Goal: Task Accomplishment & Management: Use online tool/utility

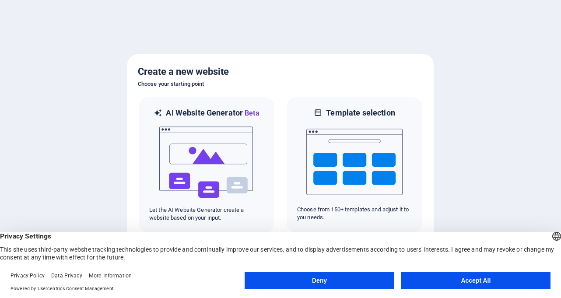
click at [494, 278] on button "Accept All" at bounding box center [475, 281] width 149 height 18
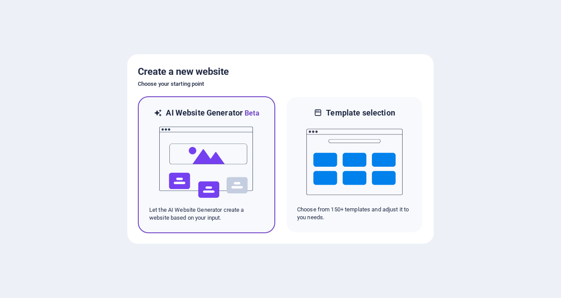
click at [194, 174] on img at bounding box center [206, 163] width 96 height 88
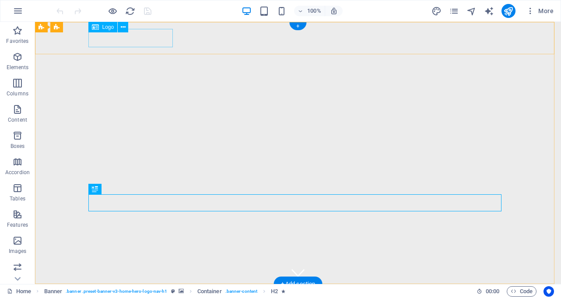
click at [170, 291] on div "[DOMAIN_NAME]" at bounding box center [297, 300] width 413 height 18
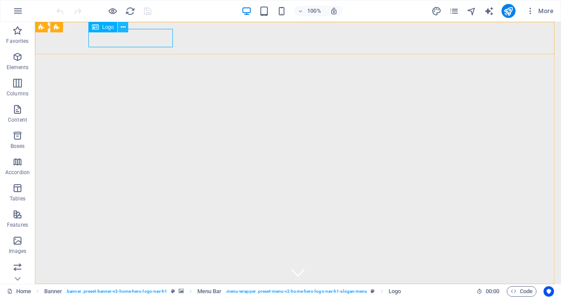
click at [121, 27] on icon at bounding box center [123, 27] width 5 height 9
click at [103, 28] on span "Logo" at bounding box center [108, 27] width 12 height 5
click at [96, 27] on icon at bounding box center [95, 27] width 7 height 11
select select "px"
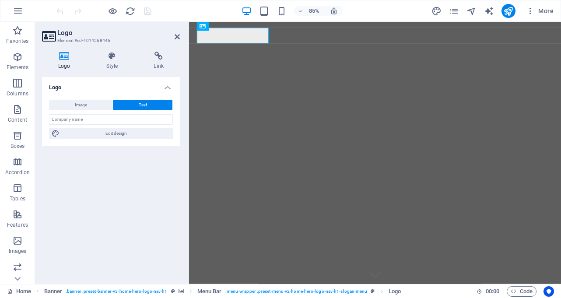
click at [96, 27] on header "Logo Element #ed-1014568446" at bounding box center [111, 33] width 138 height 23
click at [85, 108] on span "Image" at bounding box center [81, 105] width 12 height 11
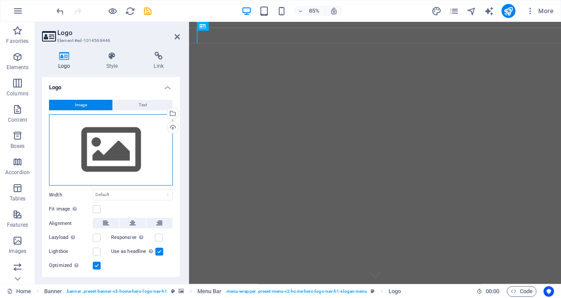
click at [119, 131] on div "Drag files here, click to choose files or select files from Files or our free s…" at bounding box center [111, 150] width 124 height 72
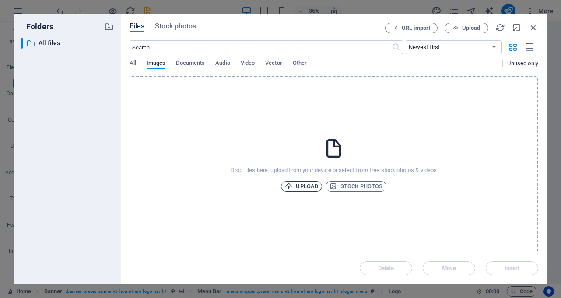
click at [305, 186] on span "Upload" at bounding box center [301, 186] width 33 height 11
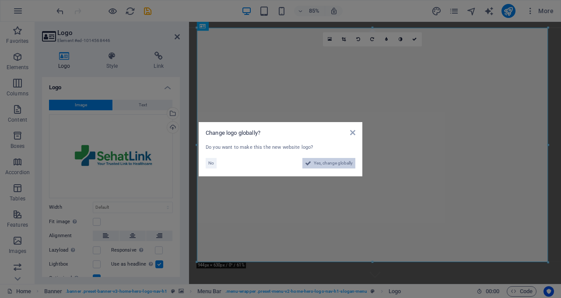
click at [326, 164] on span "Yes, change globally" at bounding box center [333, 163] width 39 height 11
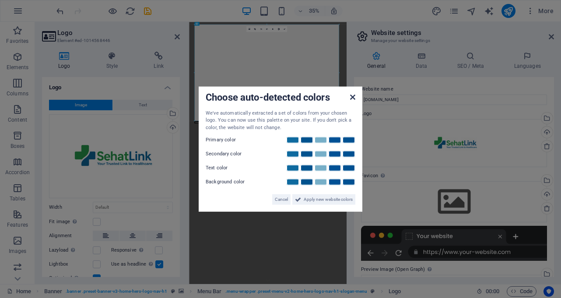
click at [352, 95] on icon at bounding box center [352, 96] width 5 height 7
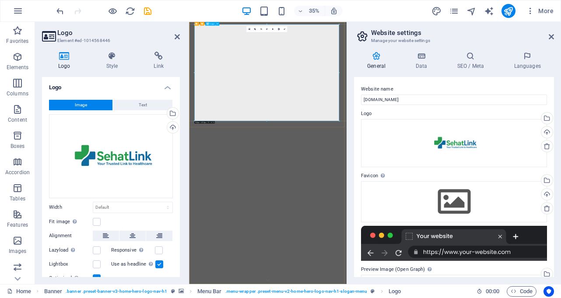
click at [98, 221] on label at bounding box center [97, 222] width 8 height 8
click at [0, 0] on input "Fit image Automatically fit image to a fixed width and height" at bounding box center [0, 0] width 0 height 0
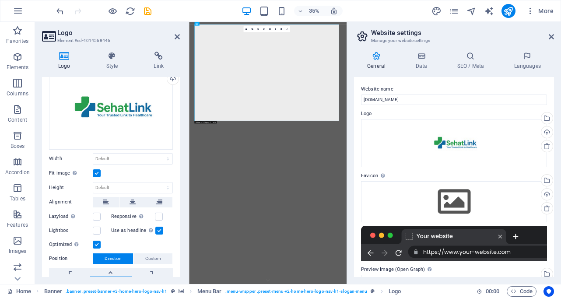
scroll to position [79, 0]
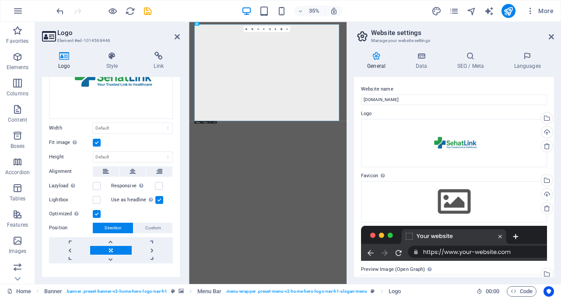
drag, startPoint x: 178, startPoint y: 142, endPoint x: 179, endPoint y: 133, distance: 8.9
click at [179, 133] on div "Logo Image Text Drag files here, click to choose files or select files from Fil…" at bounding box center [111, 177] width 138 height 200
click at [161, 127] on select "Default auto px rem % em vh vw" at bounding box center [132, 128] width 79 height 11
click at [93, 123] on select "Default auto px rem % em vh vw" at bounding box center [132, 128] width 79 height 11
select select "DISABLED_OPTION_VALUE"
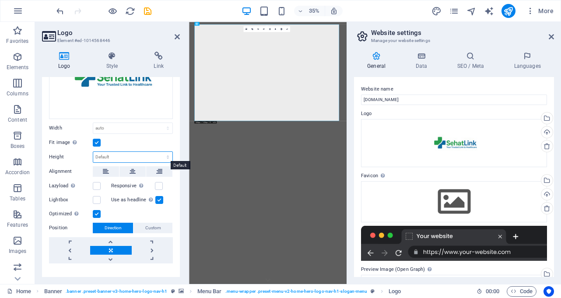
click at [144, 160] on select "Default auto px" at bounding box center [132, 157] width 79 height 11
click at [93, 152] on select "Default auto px" at bounding box center [132, 157] width 79 height 11
select select "DISABLED_OPTION_VALUE"
click at [176, 37] on icon at bounding box center [177, 36] width 5 height 7
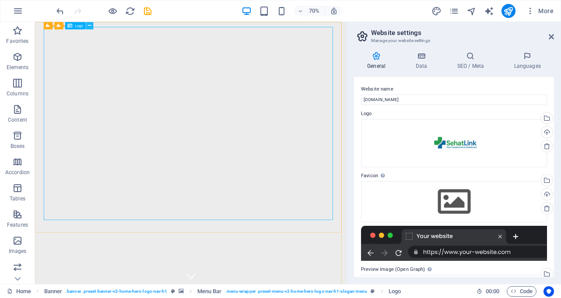
click at [87, 27] on button at bounding box center [89, 25] width 7 height 7
click at [74, 24] on div "Logo" at bounding box center [75, 25] width 21 height 7
click at [75, 27] on span "Logo" at bounding box center [79, 26] width 8 height 4
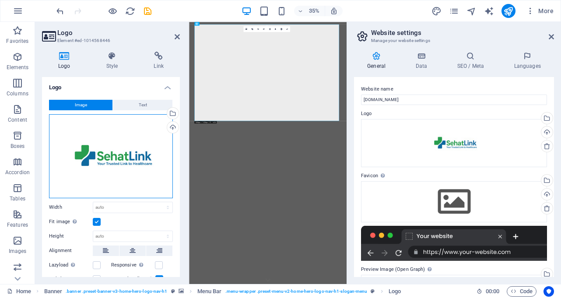
click at [123, 162] on div "Drag files here, click to choose files or select files from Files or our free s…" at bounding box center [111, 156] width 124 height 84
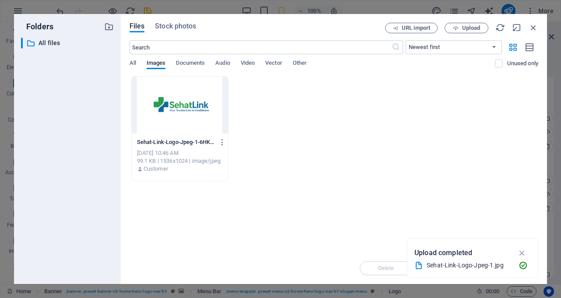
click at [195, 110] on div at bounding box center [180, 105] width 97 height 57
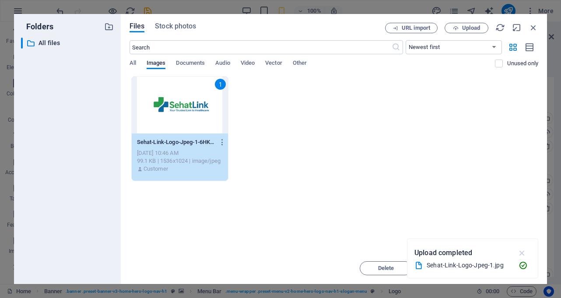
click at [520, 254] on icon "button" at bounding box center [522, 253] width 10 height 10
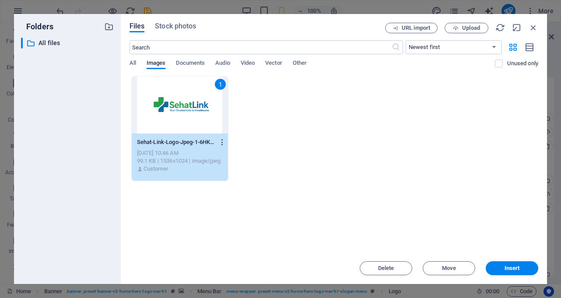
click at [223, 140] on icon "button" at bounding box center [222, 142] width 8 height 8
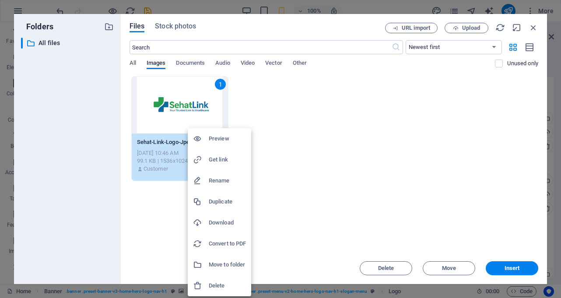
click at [263, 116] on div at bounding box center [280, 149] width 561 height 298
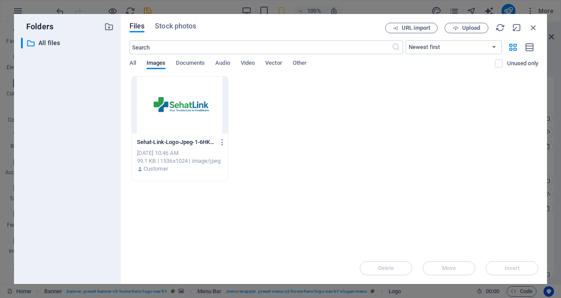
click at [193, 123] on div at bounding box center [180, 105] width 97 height 57
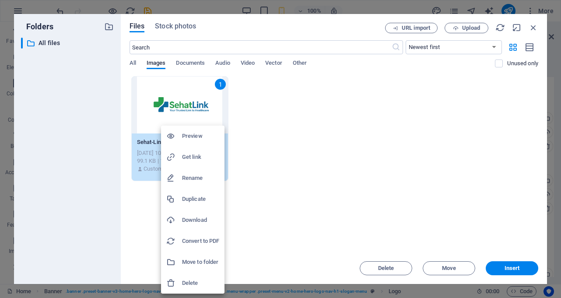
click at [271, 196] on div at bounding box center [280, 149] width 561 height 298
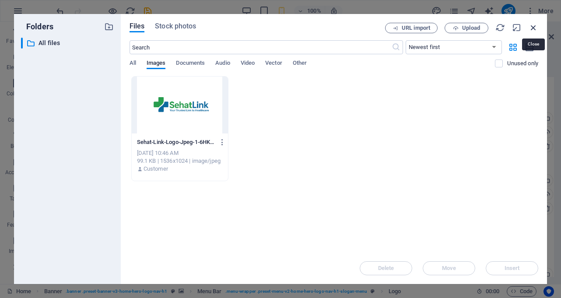
click at [534, 26] on icon "button" at bounding box center [534, 28] width 10 height 10
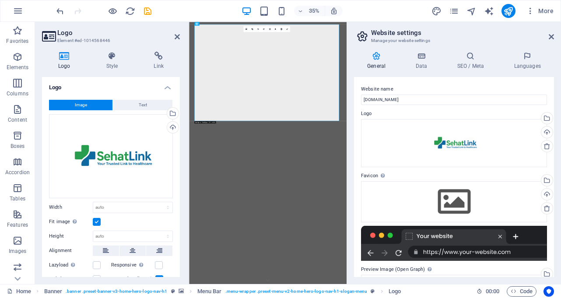
click at [174, 39] on header "Logo Element #ed-1014568446" at bounding box center [111, 33] width 138 height 23
click at [178, 32] on h2 "Logo" at bounding box center [118, 33] width 123 height 8
click at [175, 36] on icon at bounding box center [177, 36] width 5 height 7
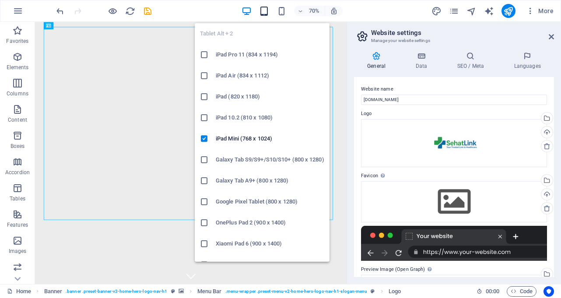
click at [266, 11] on icon "button" at bounding box center [264, 11] width 10 height 10
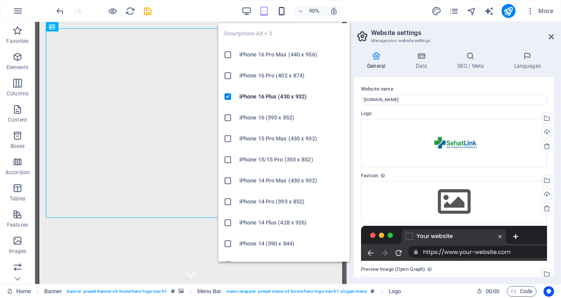
click at [282, 12] on icon "button" at bounding box center [282, 11] width 10 height 10
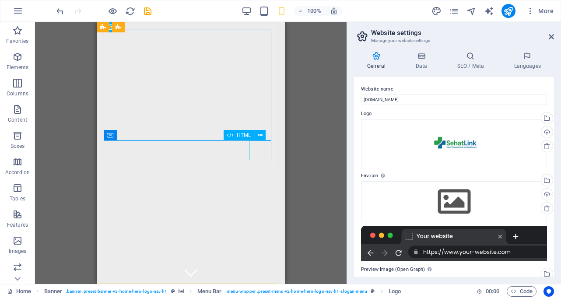
click at [243, 134] on span "HTML" at bounding box center [244, 135] width 14 height 5
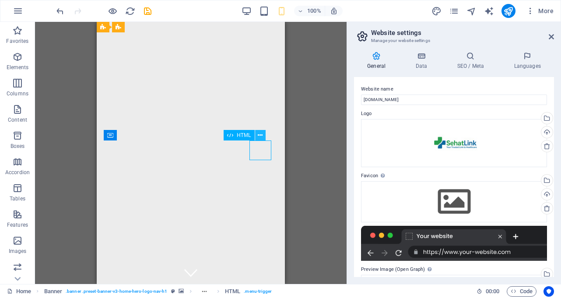
click at [262, 139] on icon at bounding box center [260, 135] width 5 height 9
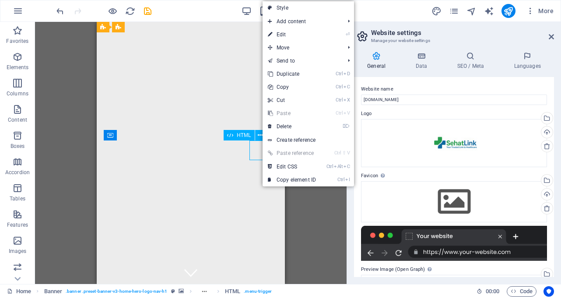
click at [236, 141] on div "HTML" at bounding box center [248, 135] width 48 height 11
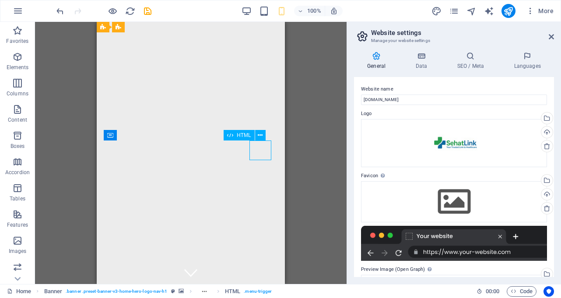
click at [237, 133] on span "HTML" at bounding box center [244, 135] width 14 height 5
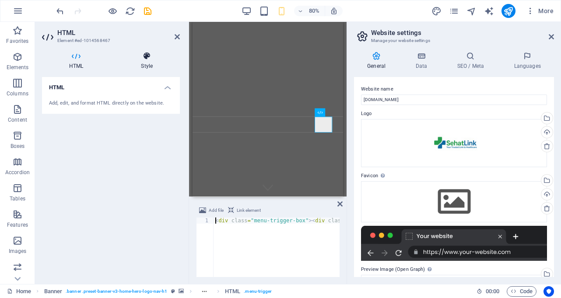
click at [147, 66] on h4 "Style" at bounding box center [147, 61] width 66 height 18
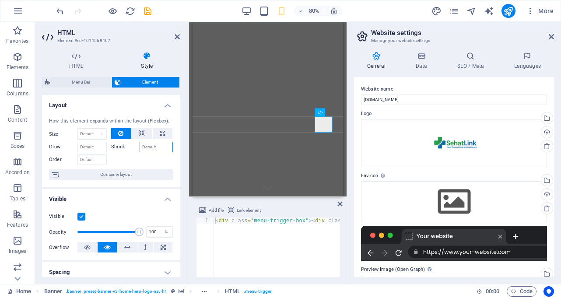
click at [155, 147] on input "Shrink" at bounding box center [157, 147] width 34 height 11
type input "10"
click at [137, 158] on div at bounding box center [142, 158] width 62 height 13
click at [133, 161] on div at bounding box center [142, 158] width 62 height 13
click at [116, 176] on span "Container layout" at bounding box center [115, 174] width 109 height 11
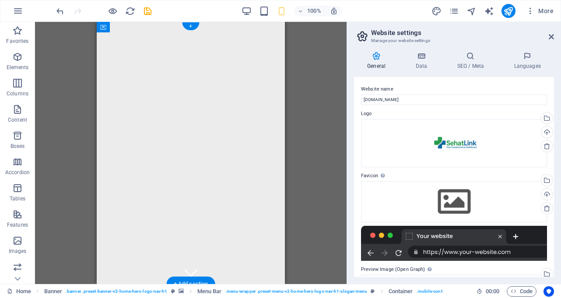
drag, startPoint x: 220, startPoint y: 161, endPoint x: 127, endPoint y: 117, distance: 102.4
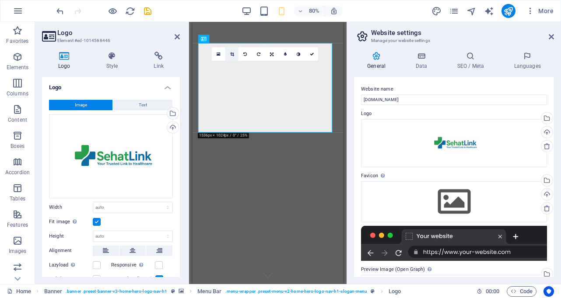
click at [232, 51] on link at bounding box center [231, 53] width 13 height 13
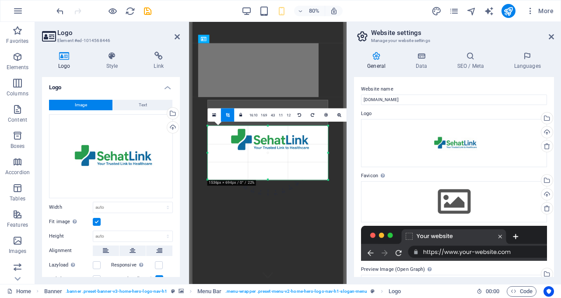
drag, startPoint x: 265, startPoint y: 114, endPoint x: 268, endPoint y: 146, distance: 32.1
click at [268, 146] on div "180 170 160 150 140 130 120 110 100 90 80 70 60 50 40 30 20 10 0 -10 -20 -30 -4…" at bounding box center [267, 153] width 120 height 54
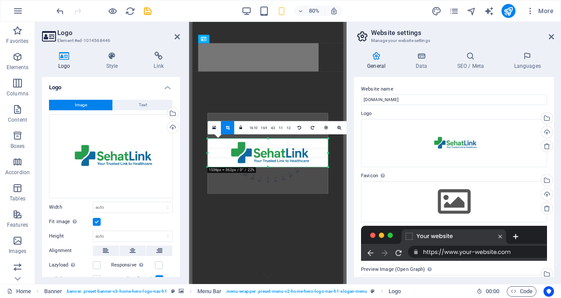
drag, startPoint x: 267, startPoint y: 180, endPoint x: 271, endPoint y: 147, distance: 33.0
click at [271, 147] on div "180 170 160 150 140 130 120 110 100 90 80 70 60 50 40 30 20 10 0 -10 -20 -30 -4…" at bounding box center [267, 153] width 120 height 28
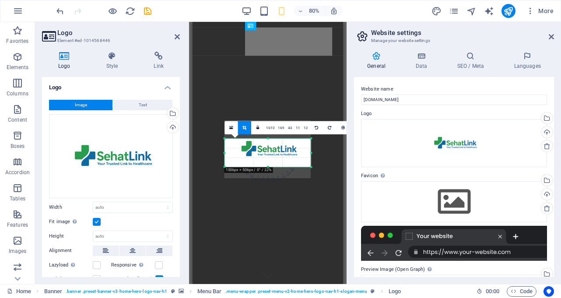
drag, startPoint x: 329, startPoint y: 153, endPoint x: 285, endPoint y: 153, distance: 43.8
click at [285, 153] on div "180 170 160 150 140 130 120 110 100 90 80 70 60 50 40 30 20 10 0 -10 -20 -30 -4…" at bounding box center [268, 153] width 87 height 28
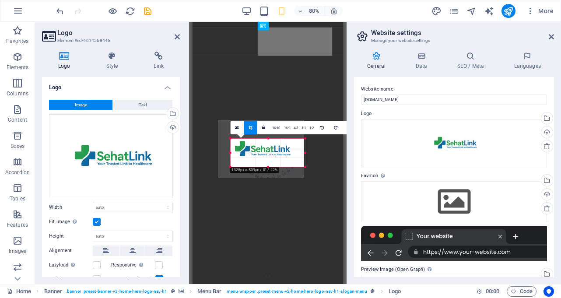
drag, startPoint x: 225, startPoint y: 152, endPoint x: 240, endPoint y: 149, distance: 15.7
click at [240, 149] on div "180 170 160 150 140 130 120 110 100 90 80 70 60 50 40 30 20 10 0 -10 -20 -30 -4…" at bounding box center [268, 153] width 75 height 28
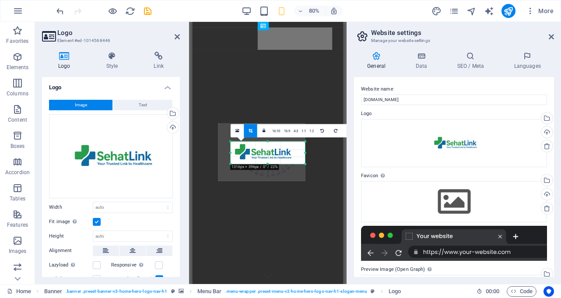
drag, startPoint x: 267, startPoint y: 167, endPoint x: 267, endPoint y: 160, distance: 7.5
click at [267, 160] on div "180 170 160 150 140 130 120 110 100 90 80 70 60 50 40 30 20 10 0 -10 -20 -30 -4…" at bounding box center [268, 153] width 74 height 22
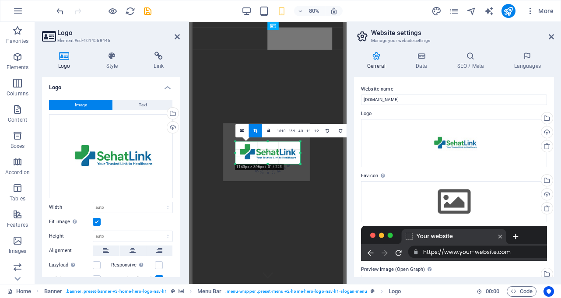
drag, startPoint x: 305, startPoint y: 154, endPoint x: 292, endPoint y: 153, distance: 12.3
click at [292, 153] on div "180 170 160 150 140 130 120 110 100 90 80 70 60 50 40 30 20 10 0 -10 -20 -30 -4…" at bounding box center [267, 153] width 65 height 22
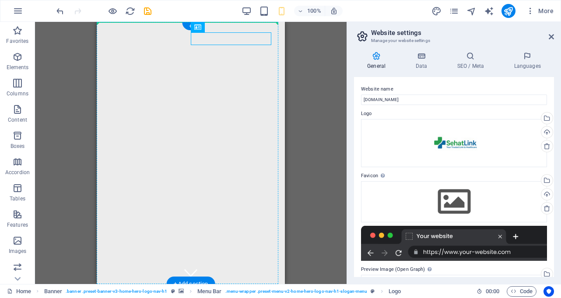
drag, startPoint x: 222, startPoint y: 60, endPoint x: 133, endPoint y: 59, distance: 88.9
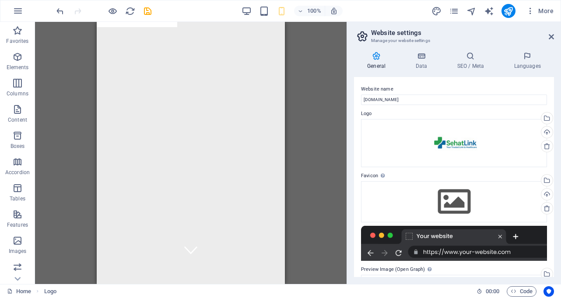
scroll to position [0, 0]
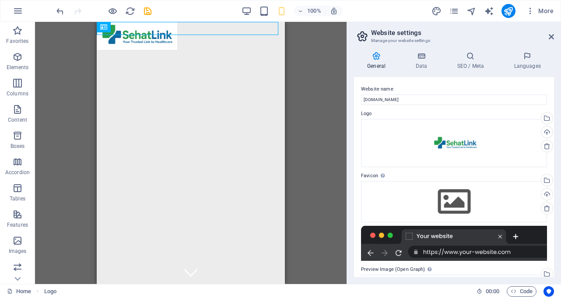
drag, startPoint x: 282, startPoint y: 42, endPoint x: 383, endPoint y: 35, distance: 101.4
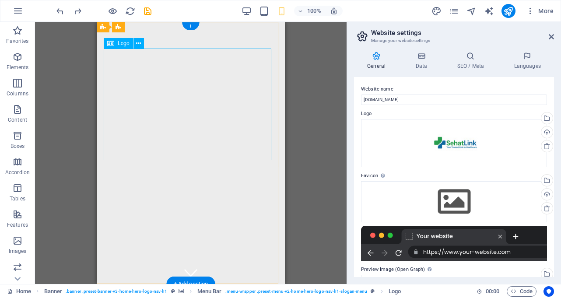
click at [117, 44] on div "Logo" at bounding box center [118, 43] width 29 height 11
click at [127, 44] on span "Logo" at bounding box center [124, 43] width 12 height 5
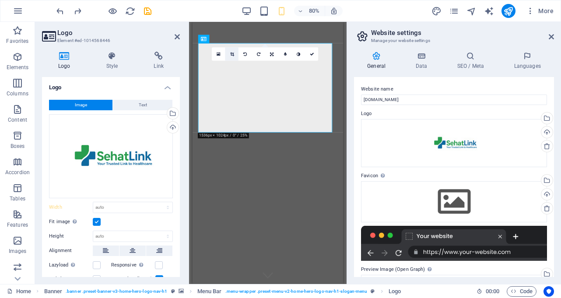
click at [231, 55] on icon at bounding box center [232, 54] width 4 height 4
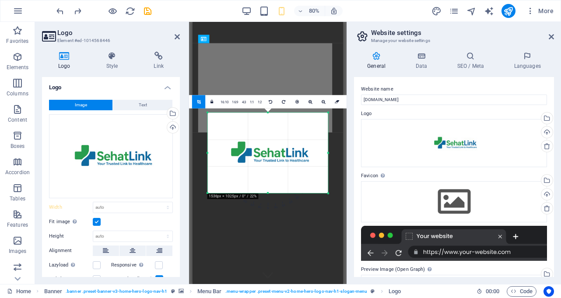
click at [209, 155] on div at bounding box center [267, 153] width 120 height 80
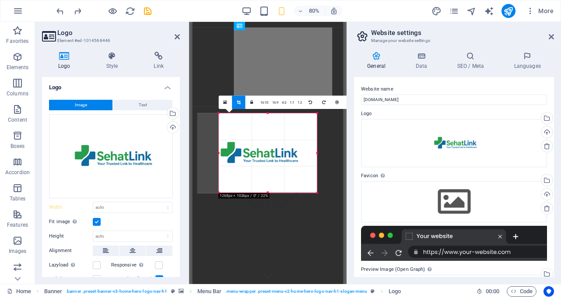
drag, startPoint x: 208, startPoint y: 152, endPoint x: 235, endPoint y: 152, distance: 26.7
click at [235, 152] on div "180 170 160 150 140 130 120 110 100 90 80 70 60 50 40 30 20 10 0 -10 -20 -30 -4…" at bounding box center [268, 152] width 98 height 79
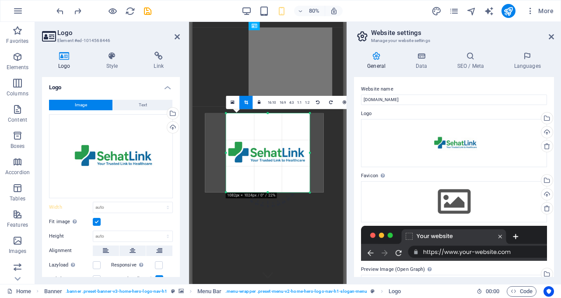
drag, startPoint x: 318, startPoint y: 156, endPoint x: 299, endPoint y: 156, distance: 18.4
click at [299, 156] on div "180 170 160 150 140 130 120 110 100 90 80 70 60 50 40 30 20 10 0 -10 -20 -30 -4…" at bounding box center [268, 152] width 84 height 79
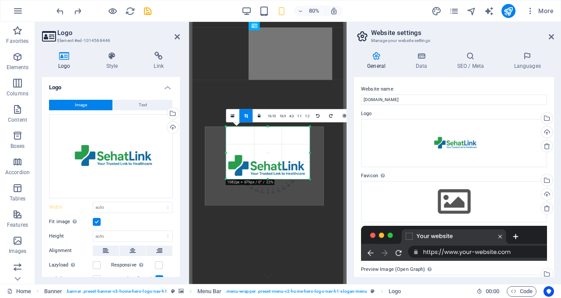
drag, startPoint x: 269, startPoint y: 193, endPoint x: 270, endPoint y: 159, distance: 33.7
click at [270, 159] on div "180 170 160 150 140 130 120 110 100 90 80 70 60 50 40 30 20 10 0 -10 -20 -30 -4…" at bounding box center [268, 153] width 84 height 53
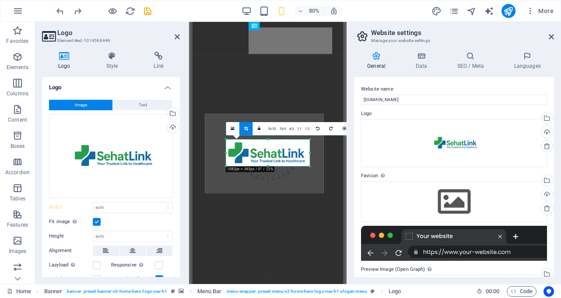
drag, startPoint x: 267, startPoint y: 127, endPoint x: 270, endPoint y: 159, distance: 32.1
click at [270, 159] on div "180 170 160 150 140 130 120 110 100 90 80 70 60 50 40 30 20 10 0 -10 -20 -30 -4…" at bounding box center [268, 153] width 84 height 27
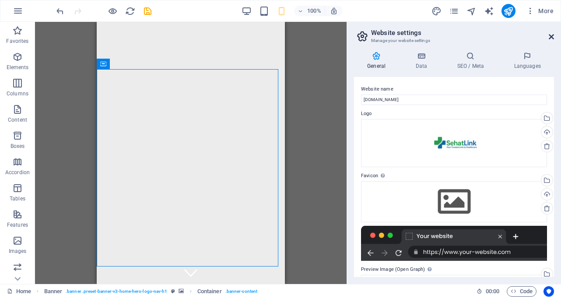
click at [549, 39] on icon at bounding box center [551, 36] width 5 height 7
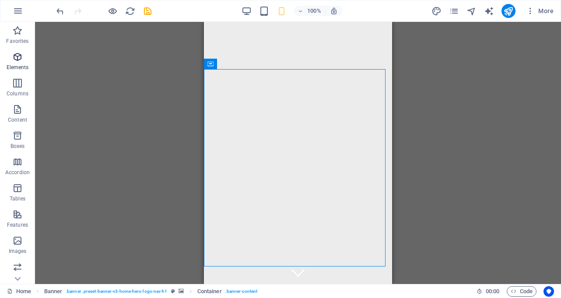
click at [21, 63] on span "Elements" at bounding box center [17, 62] width 35 height 21
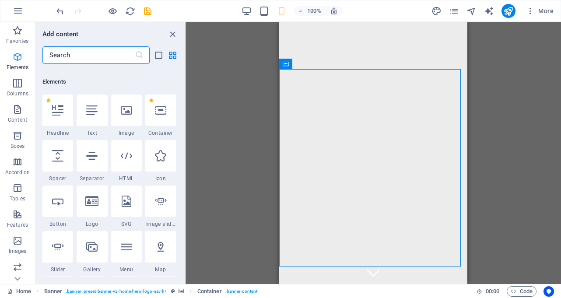
scroll to position [93, 0]
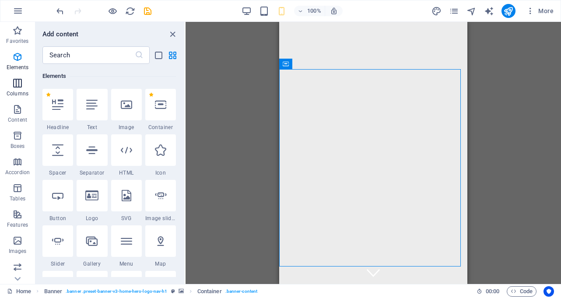
click at [22, 85] on icon "button" at bounding box center [17, 83] width 11 height 11
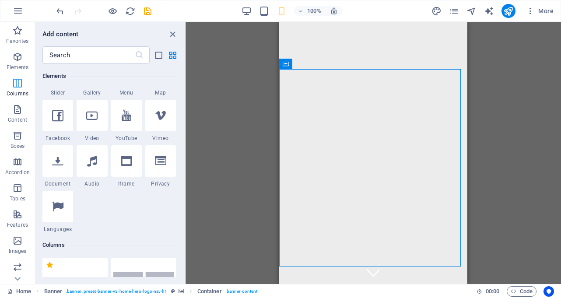
scroll to position [433, 0]
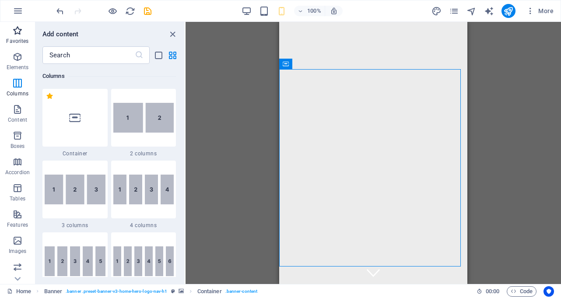
click at [20, 47] on button "Favorites" at bounding box center [17, 35] width 35 height 26
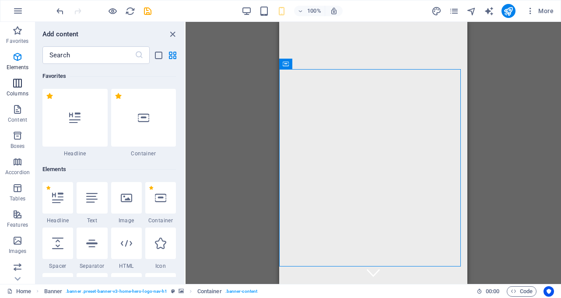
scroll to position [0, 0]
click at [58, 204] on div at bounding box center [57, 198] width 31 height 32
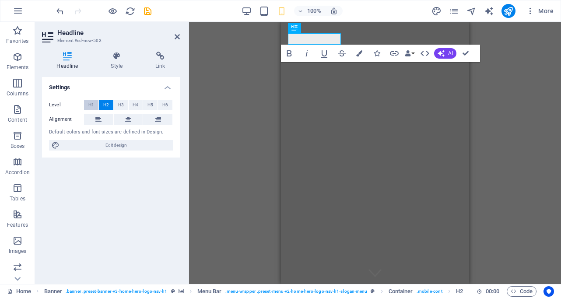
click at [91, 102] on span "H1" at bounding box center [91, 105] width 6 height 11
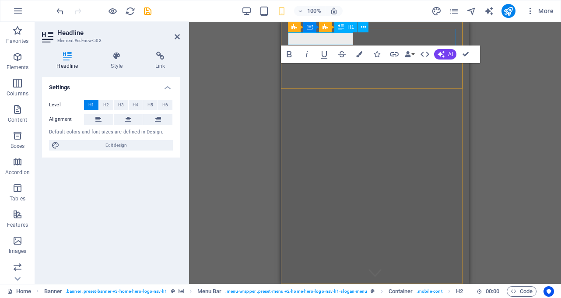
click at [313, 291] on h1 "New headline" at bounding box center [375, 297] width 174 height 13
click at [318, 291] on h1 "New headline" at bounding box center [375, 297] width 174 height 13
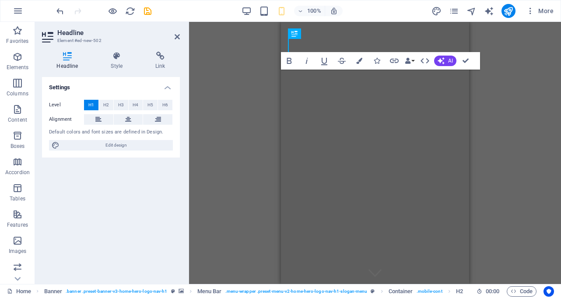
click at [136, 189] on div "Settings Level H1 H2 H3 H4 H5 H6 Alignment Default colors and font sizes are de…" at bounding box center [111, 177] width 138 height 200
click at [175, 35] on icon at bounding box center [177, 36] width 5 height 7
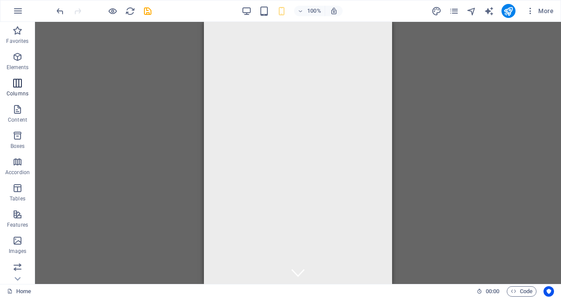
click at [14, 89] on span "Columns" at bounding box center [17, 88] width 35 height 21
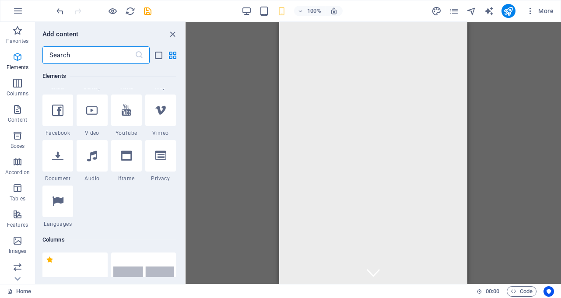
scroll to position [390, 0]
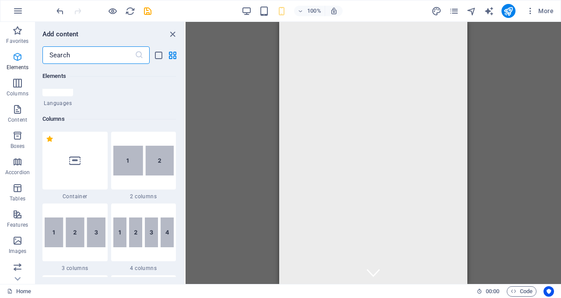
click at [22, 50] on button "Elements" at bounding box center [17, 61] width 35 height 26
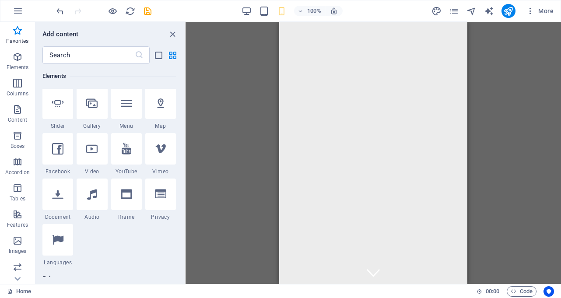
scroll to position [0, 0]
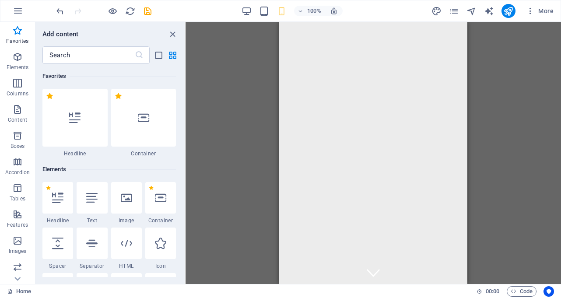
click at [100, 164] on div "Elements" at bounding box center [109, 169] width 134 height 25
click at [161, 205] on div at bounding box center [160, 198] width 31 height 32
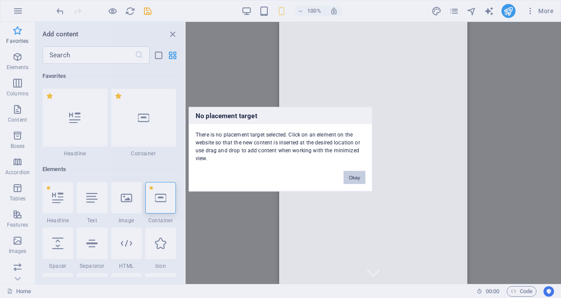
click at [354, 176] on button "Okay" at bounding box center [355, 177] width 22 height 13
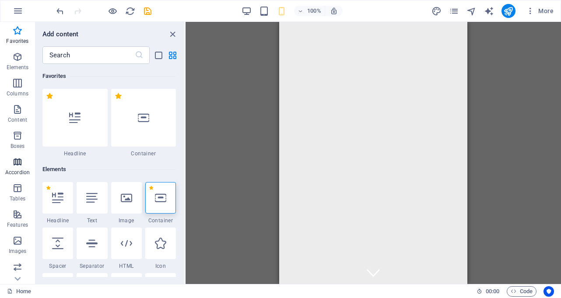
click at [18, 165] on icon "button" at bounding box center [17, 162] width 11 height 11
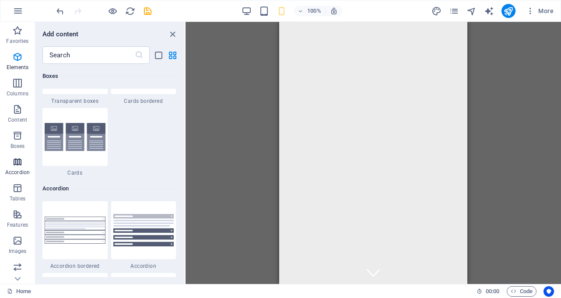
scroll to position [2795, 0]
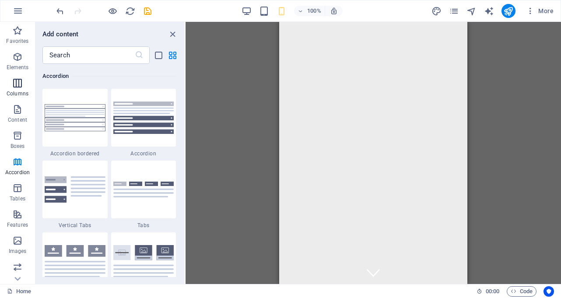
click at [22, 88] on icon "button" at bounding box center [17, 83] width 11 height 11
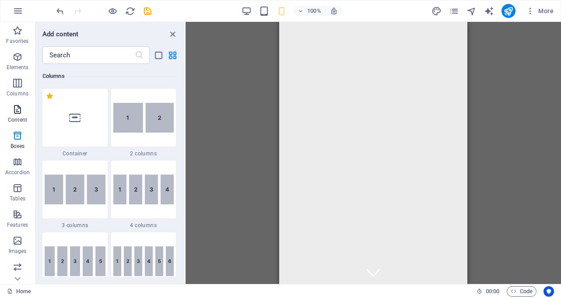
click at [22, 107] on icon "button" at bounding box center [17, 109] width 11 height 11
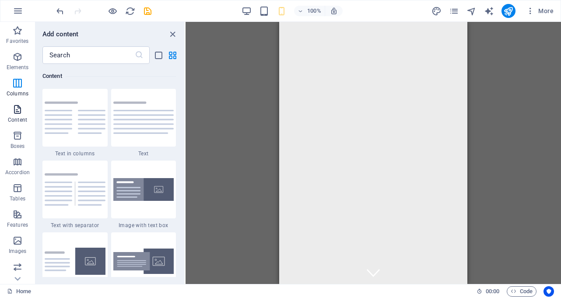
scroll to position [1532, 0]
click at [172, 35] on icon "close panel" at bounding box center [173, 34] width 10 height 10
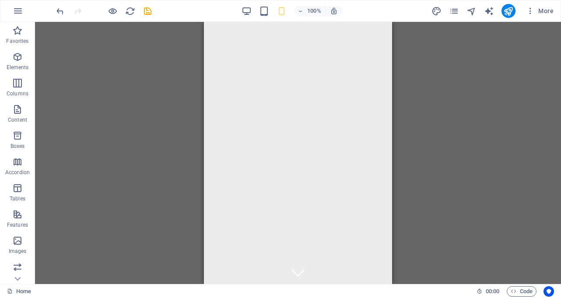
click at [470, 172] on div "H2 Banner Container Banner Menu Bar Logo Menu Bar Banner Container HTML Spacer …" at bounding box center [298, 153] width 526 height 262
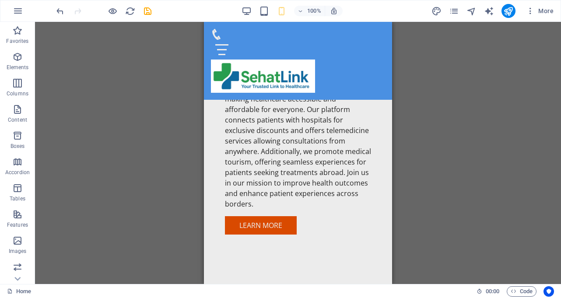
scroll to position [549, 0]
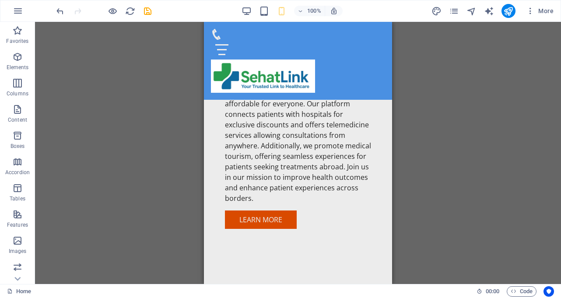
drag, startPoint x: 387, startPoint y: 42, endPoint x: 596, endPoint y: 106, distance: 218.5
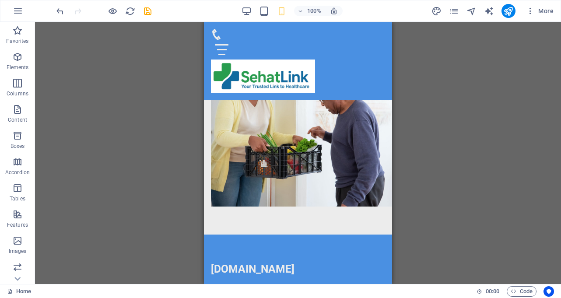
scroll to position [2807, 0]
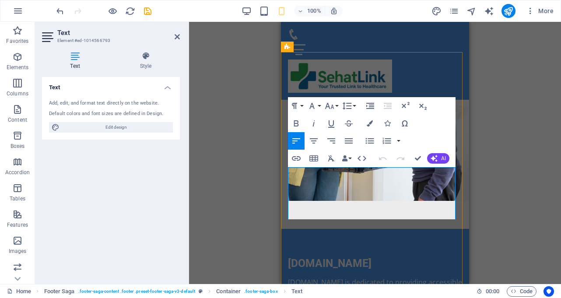
drag, startPoint x: 336, startPoint y: 180, endPoint x: 302, endPoint y: 170, distance: 35.2
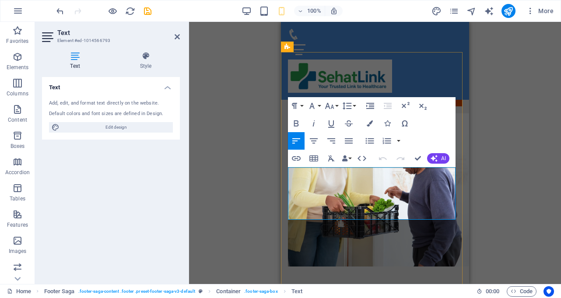
scroll to position [2873, 0]
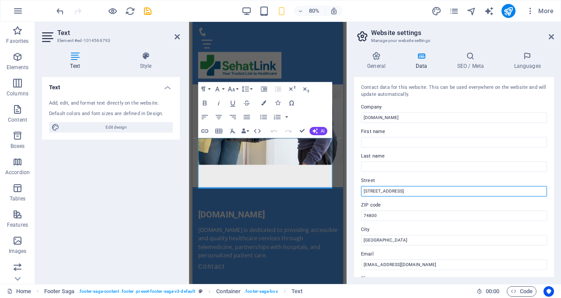
drag, startPoint x: 590, startPoint y: 211, endPoint x: 362, endPoint y: 232, distance: 229.0
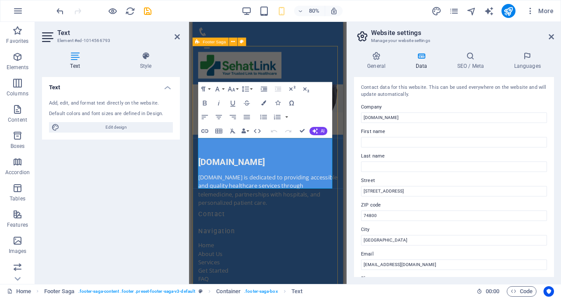
scroll to position [2807, 0]
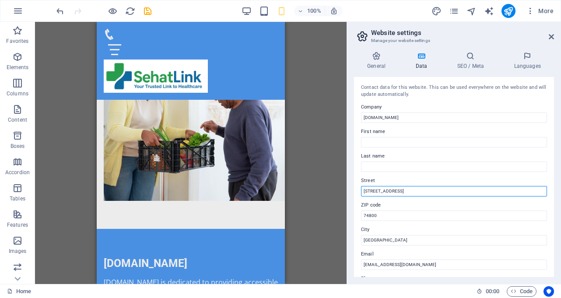
click at [417, 190] on input "123 Health St" at bounding box center [454, 191] width 186 height 11
type input "1"
type input "Blue Area"
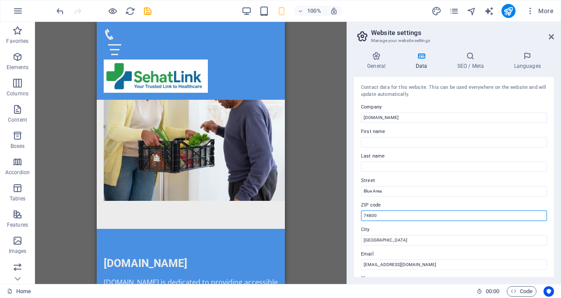
click at [402, 214] on input "74800" at bounding box center [454, 216] width 186 height 11
type input "7"
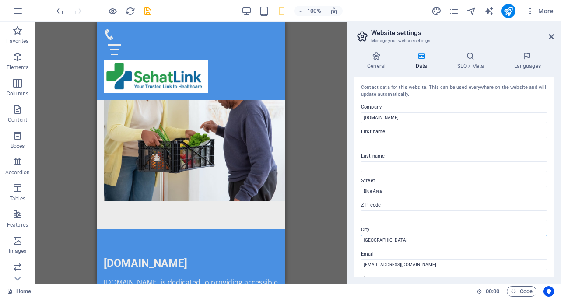
click at [389, 240] on input "Karachi" at bounding box center [454, 240] width 186 height 11
type input "K"
type input "[GEOGRAPHIC_DATA]"
click at [411, 226] on label "City" at bounding box center [454, 230] width 186 height 11
click at [411, 235] on input "[GEOGRAPHIC_DATA]" at bounding box center [454, 240] width 186 height 11
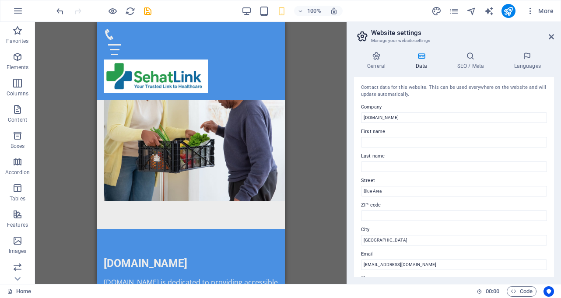
click at [435, 228] on label "City" at bounding box center [454, 230] width 186 height 11
click at [435, 235] on input "[GEOGRAPHIC_DATA]" at bounding box center [454, 240] width 186 height 11
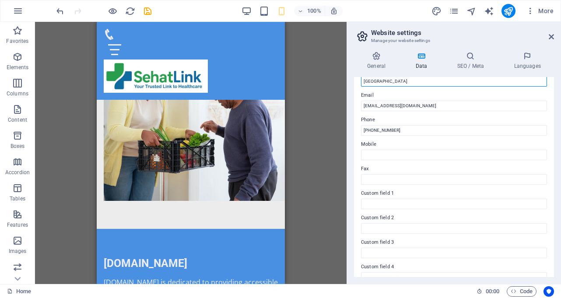
scroll to position [185, 0]
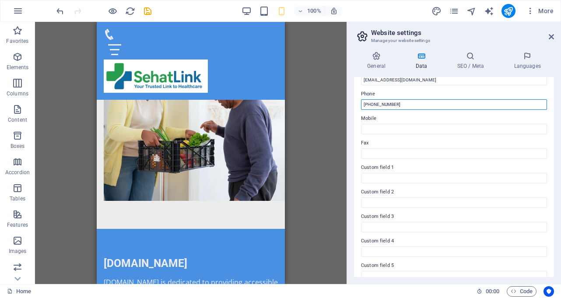
click at [416, 104] on input "+92-21-1234567" at bounding box center [454, 104] width 186 height 11
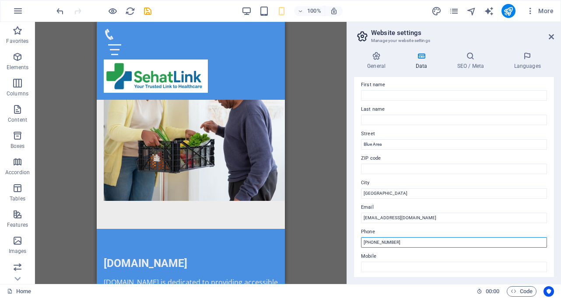
scroll to position [0, 0]
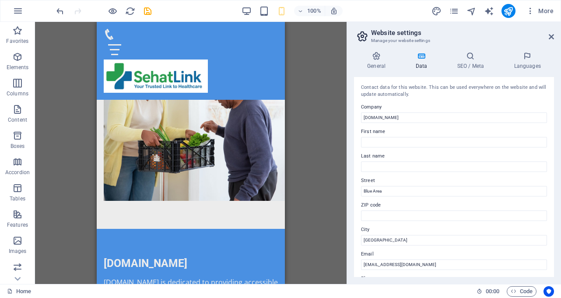
type input "[PHONE_NUMBER]"
click at [421, 63] on h4 "Data" at bounding box center [423, 61] width 42 height 18
click at [373, 62] on h4 "General" at bounding box center [378, 61] width 48 height 18
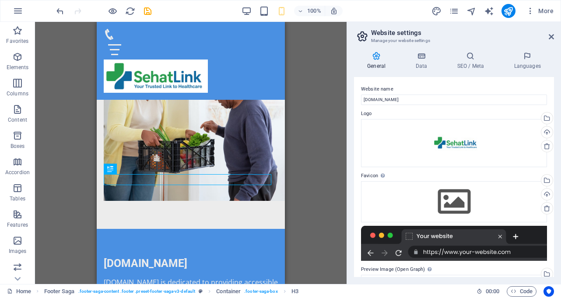
click at [329, 184] on div "Drag here to replace the existing content. Press “Ctrl” if you want to create a…" at bounding box center [191, 153] width 312 height 262
drag, startPoint x: 552, startPoint y: 93, endPoint x: 554, endPoint y: 183, distance: 90.6
click at [554, 183] on div "Website name sehatlink.pk Logo Drag files here, click to choose files or select…" at bounding box center [454, 177] width 200 height 200
click at [550, 35] on icon at bounding box center [551, 36] width 5 height 7
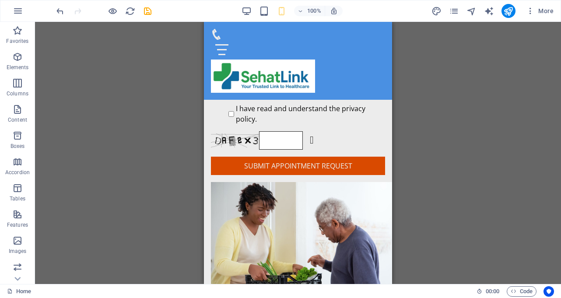
scroll to position [2873, 0]
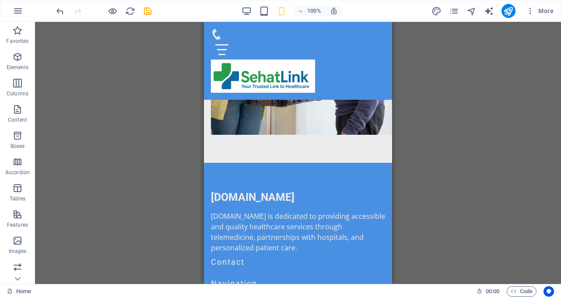
drag, startPoint x: 389, startPoint y: 260, endPoint x: 598, endPoint y: 320, distance: 217.0
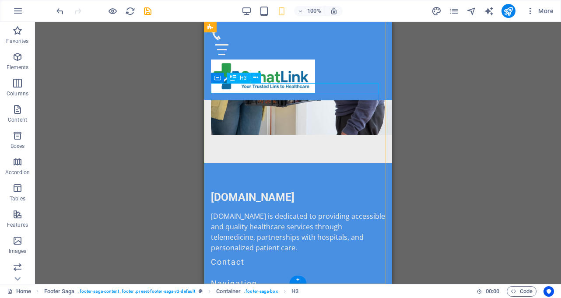
click at [291, 257] on div "Contact" at bounding box center [298, 262] width 174 height 11
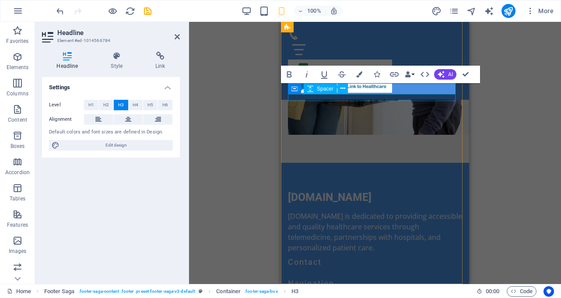
click at [373, 267] on div at bounding box center [375, 270] width 174 height 7
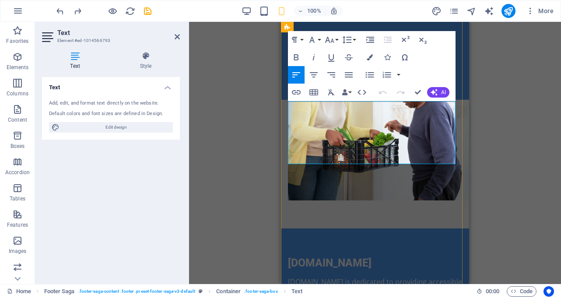
scroll to position [2886, 0]
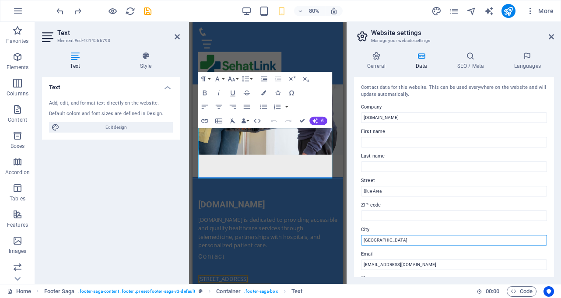
click at [387, 241] on input "[GEOGRAPHIC_DATA]" at bounding box center [454, 240] width 186 height 11
click at [390, 242] on input "[GEOGRAPHIC_DATA]" at bounding box center [454, 240] width 186 height 11
drag, startPoint x: 555, startPoint y: 97, endPoint x: 552, endPoint y: 178, distance: 80.6
click at [552, 178] on div "General Data SEO / Meta Languages Website name [DOMAIN_NAME] Logo Drag files he…" at bounding box center [454, 164] width 214 height 239
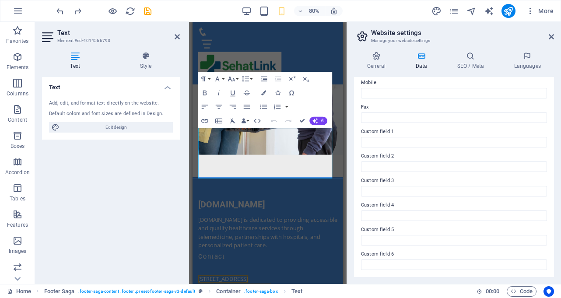
scroll to position [0, 0]
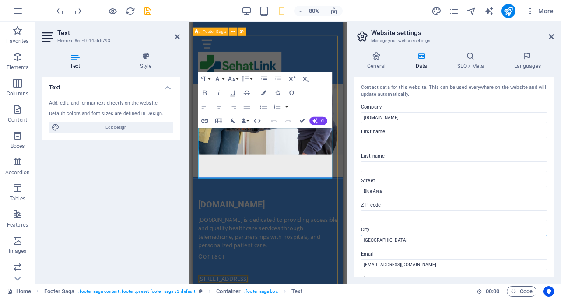
drag, startPoint x: 583, startPoint y: 261, endPoint x: 335, endPoint y: 303, distance: 251.3
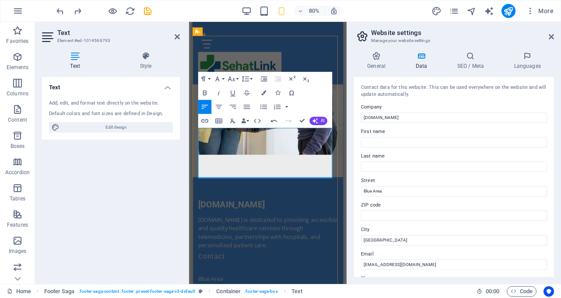
click at [161, 183] on div "Text Add, edit, and format text directly on the website. Default colors and fon…" at bounding box center [111, 177] width 138 height 200
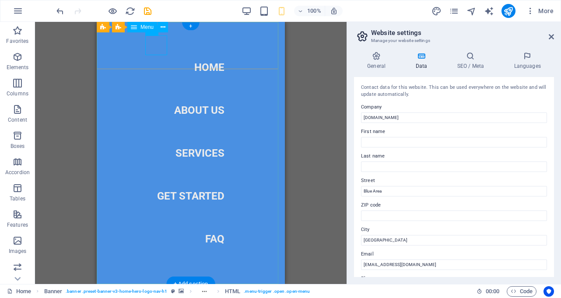
click at [197, 148] on nav "Home About Us Services Get Started FAQ" at bounding box center [191, 153] width 188 height 262
click at [201, 155] on nav "Home About Us Services Get Started FAQ" at bounding box center [191, 153] width 188 height 262
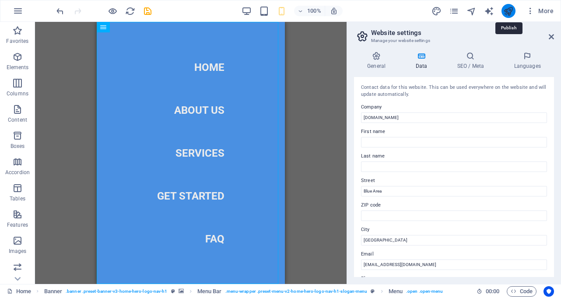
click at [508, 13] on icon "publish" at bounding box center [508, 11] width 10 height 10
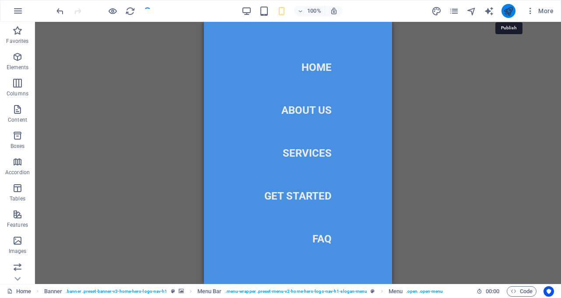
checkbox input "false"
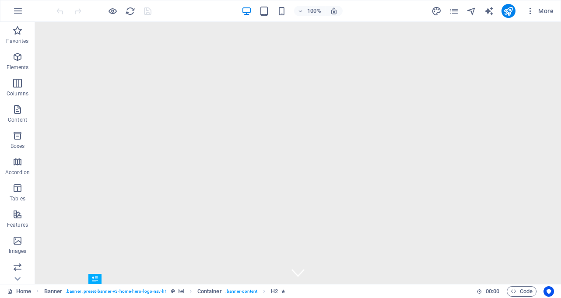
drag, startPoint x: 558, startPoint y: 60, endPoint x: 594, endPoint y: 38, distance: 42.3
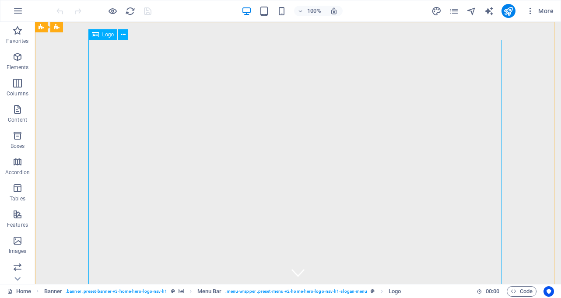
click at [107, 35] on span "Logo" at bounding box center [108, 34] width 12 height 5
click at [123, 35] on icon at bounding box center [123, 34] width 5 height 9
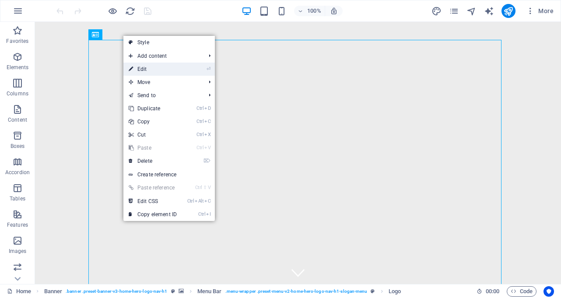
click at [149, 69] on link "⏎ Edit" at bounding box center [152, 69] width 59 height 13
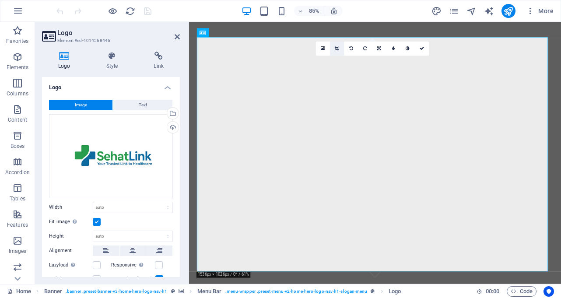
click at [336, 47] on icon at bounding box center [337, 48] width 4 height 4
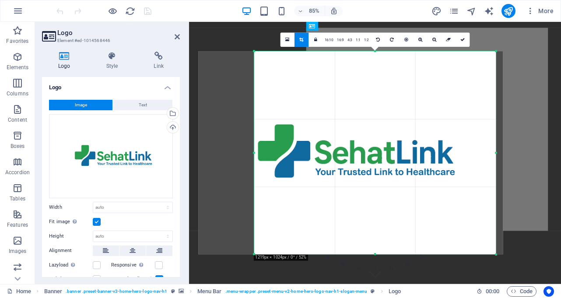
drag, startPoint x: 227, startPoint y: 154, endPoint x: 293, endPoint y: 134, distance: 68.7
click at [293, 134] on div "180 170 160 150 140 130 120 110 100 90 80 70 60 50 40 30 20 10 0 -10 -20 -30 -4…" at bounding box center [375, 153] width 242 height 203
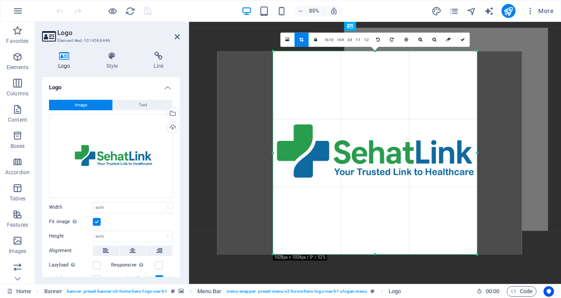
drag, startPoint x: 496, startPoint y: 153, endPoint x: 451, endPoint y: 158, distance: 45.0
click at [451, 158] on div "180 170 160 150 140 130 120 110 100 90 80 70 60 50 40 30 20 10 0 -10 -20 -30 -4…" at bounding box center [375, 153] width 204 height 203
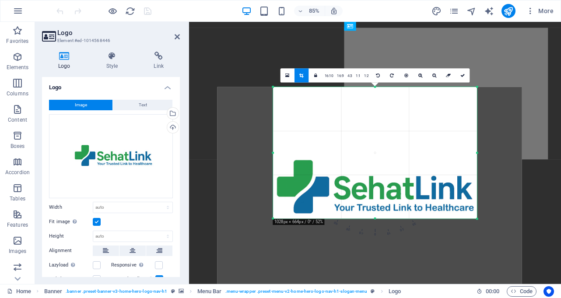
drag, startPoint x: 376, startPoint y: 254, endPoint x: 386, endPoint y: 169, distance: 85.5
click at [386, 169] on div "180 170 160 150 140 130 120 110 100 90 80 70 60 50 40 30 20 10 0 -10 -20 -30 -4…" at bounding box center [375, 153] width 204 height 132
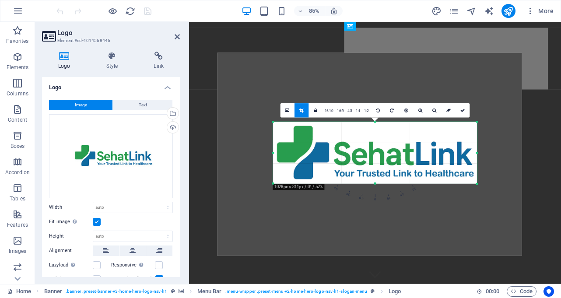
drag, startPoint x: 375, startPoint y: 88, endPoint x: 382, endPoint y: 169, distance: 81.7
click at [382, 169] on div "180 170 160 150 140 130 120 110 100 90 80 70 60 50 40 30 20 10 0 -10 -20 -30 -4…" at bounding box center [375, 153] width 204 height 62
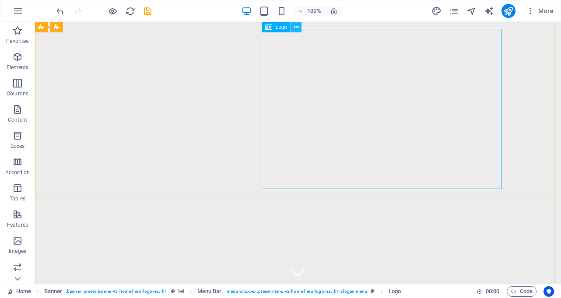
click at [295, 27] on icon at bounding box center [296, 27] width 5 height 9
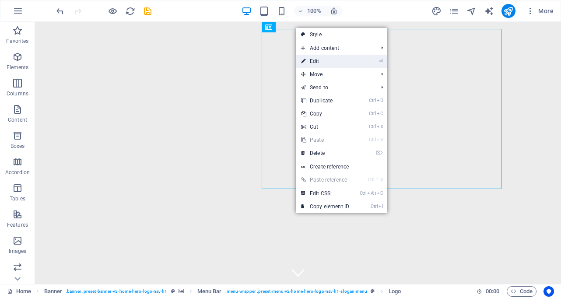
click at [320, 58] on link "⏎ Edit" at bounding box center [325, 61] width 59 height 13
select select "px"
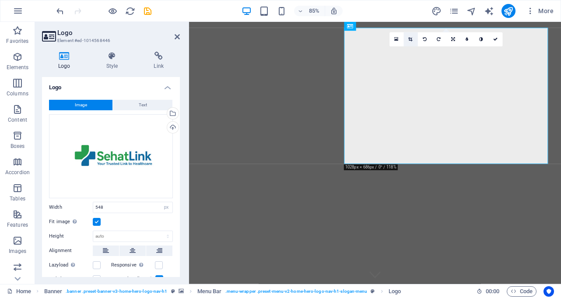
click at [406, 41] on link at bounding box center [411, 39] width 14 height 14
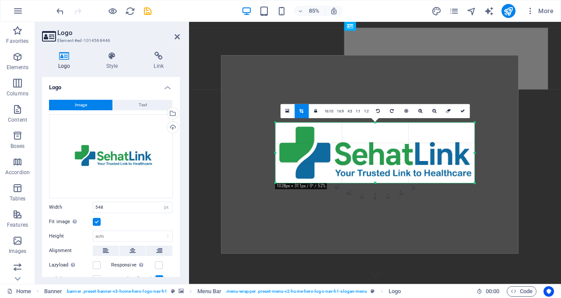
click at [303, 113] on icon at bounding box center [301, 111] width 4 height 4
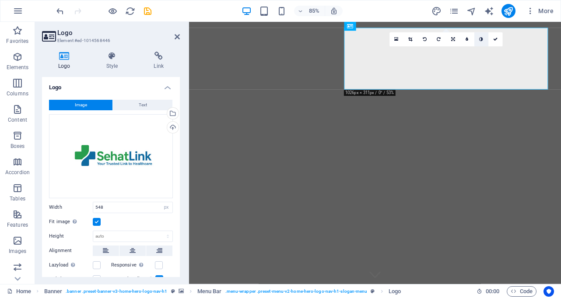
click at [483, 36] on link at bounding box center [481, 39] width 14 height 14
click at [482, 39] on icon at bounding box center [481, 39] width 4 height 4
click at [395, 38] on icon at bounding box center [396, 39] width 4 height 5
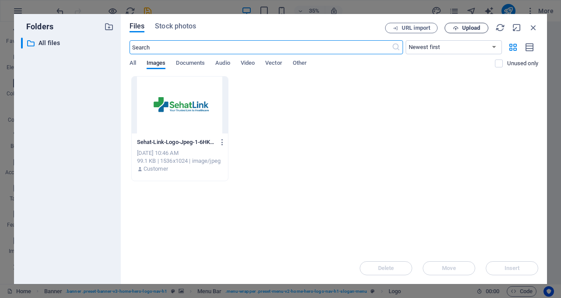
click at [451, 30] on span "Upload" at bounding box center [467, 28] width 36 height 6
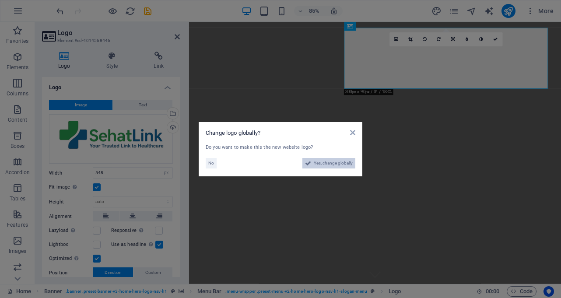
click at [322, 163] on span "Yes, change globally" at bounding box center [333, 163] width 39 height 11
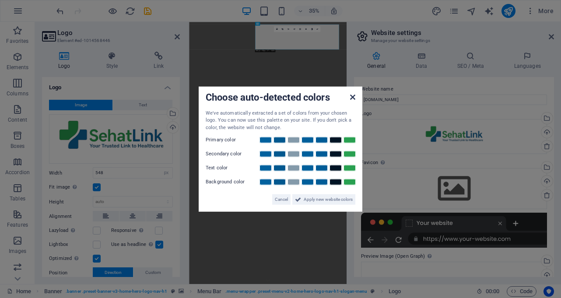
click at [355, 99] on icon at bounding box center [352, 96] width 5 height 7
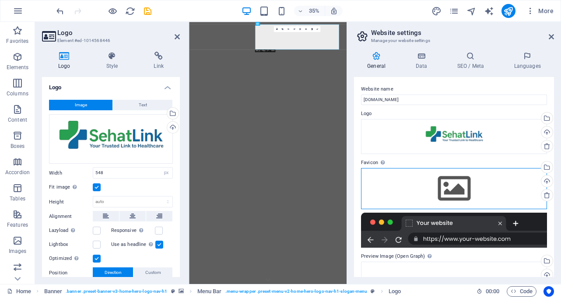
click at [450, 186] on div "Drag files here, click to choose files or select files from Files or our free s…" at bounding box center [454, 188] width 186 height 41
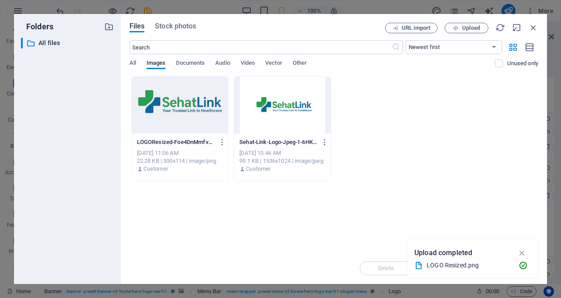
click at [273, 112] on div at bounding box center [282, 105] width 97 height 57
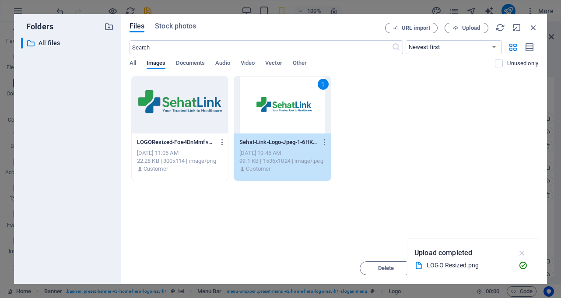
click at [521, 253] on icon "button" at bounding box center [522, 253] width 10 height 10
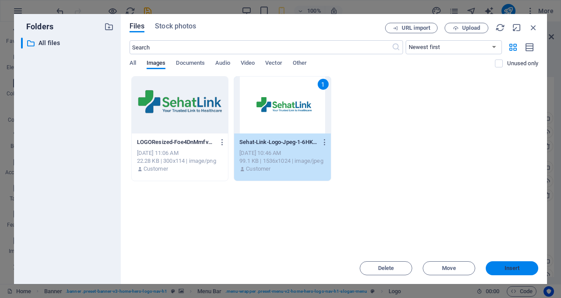
click at [527, 268] on span "Insert" at bounding box center [512, 268] width 46 height 5
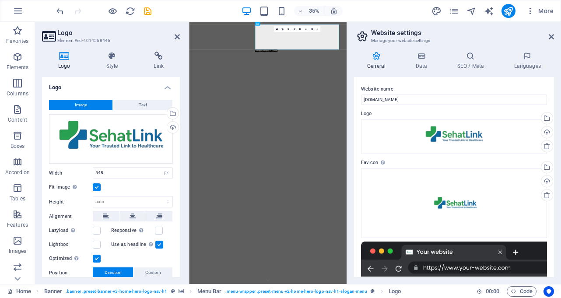
drag, startPoint x: 555, startPoint y: 163, endPoint x: 553, endPoint y: 169, distance: 6.1
click at [553, 169] on div "General Data SEO / Meta Languages Website name [DOMAIN_NAME] Logo Drag files he…" at bounding box center [454, 164] width 214 height 239
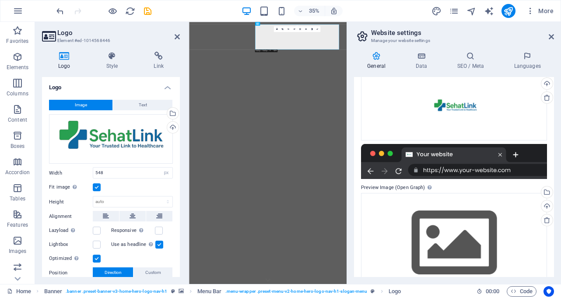
scroll to position [121, 0]
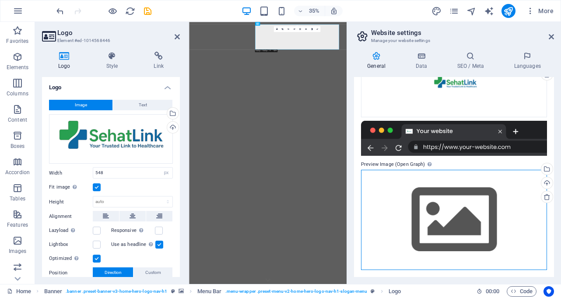
click at [438, 214] on div "Drag files here, click to choose files or select files from Files or our free s…" at bounding box center [454, 220] width 186 height 100
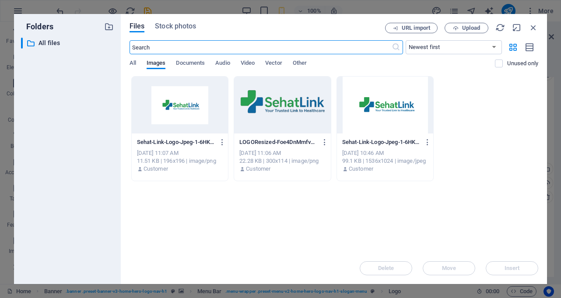
click at [276, 110] on div at bounding box center [282, 105] width 97 height 57
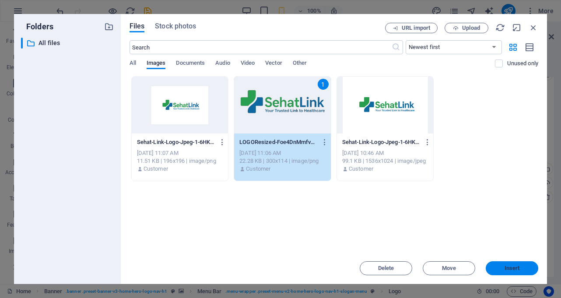
click at [509, 266] on span "Insert" at bounding box center [512, 268] width 15 height 5
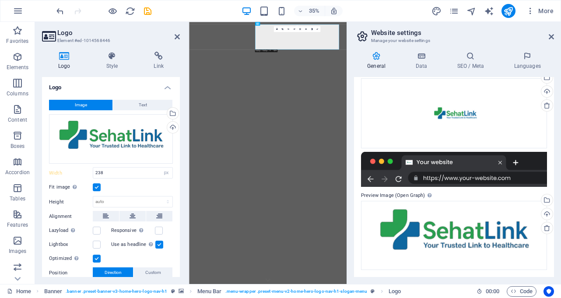
scroll to position [90, 0]
type input "548"
click at [551, 39] on icon at bounding box center [551, 36] width 5 height 7
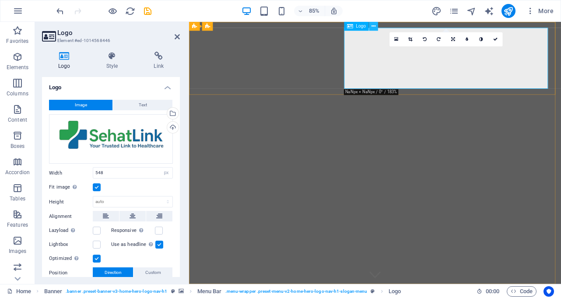
click at [372, 28] on icon at bounding box center [374, 26] width 4 height 8
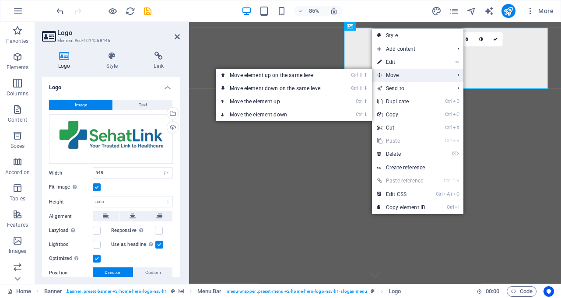
click at [383, 73] on span "Move" at bounding box center [411, 75] width 78 height 13
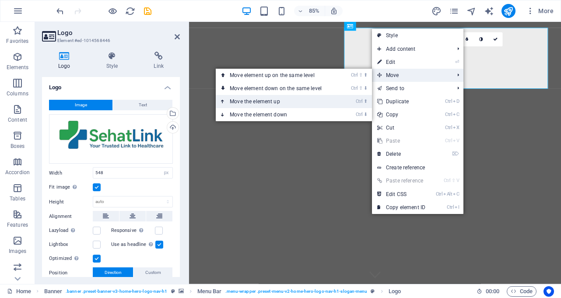
click at [247, 100] on link "Ctrl ⬆ Move the element up" at bounding box center [277, 101] width 123 height 13
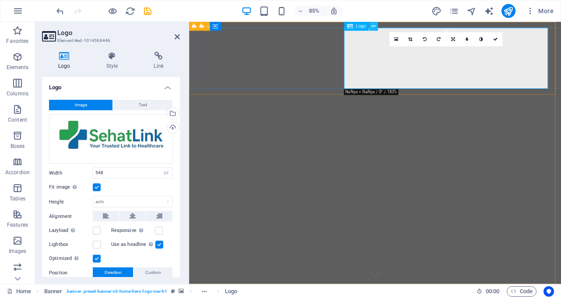
click at [372, 30] on icon at bounding box center [374, 26] width 4 height 8
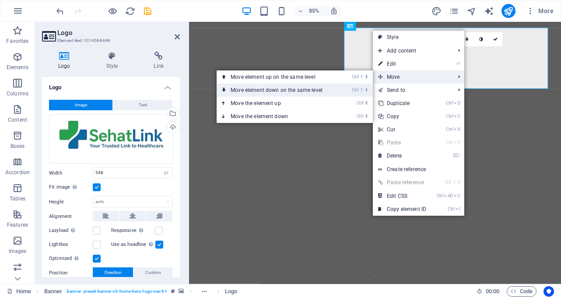
click at [295, 91] on link "Ctrl ⇧ ⬇ Move element down on the same level" at bounding box center [278, 90] width 123 height 13
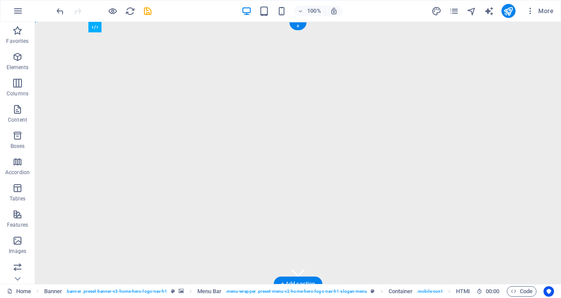
drag, startPoint x: 253, startPoint y: 67, endPoint x: 458, endPoint y: 65, distance: 205.7
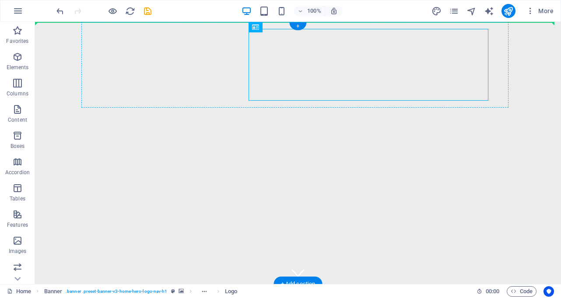
drag, startPoint x: 285, startPoint y: 65, endPoint x: 128, endPoint y: 62, distance: 156.7
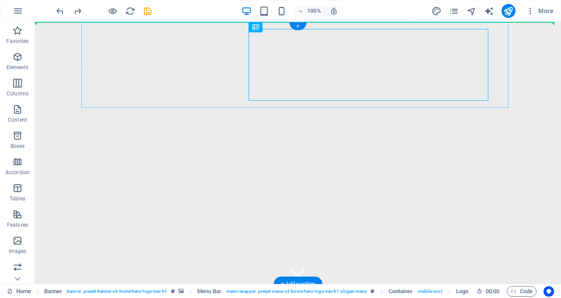
drag, startPoint x: 287, startPoint y: 42, endPoint x: 216, endPoint y: 49, distance: 70.7
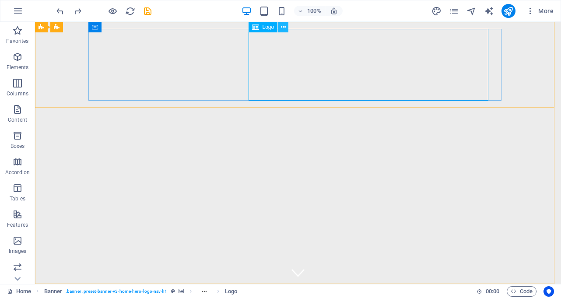
click at [279, 27] on button at bounding box center [283, 27] width 11 height 11
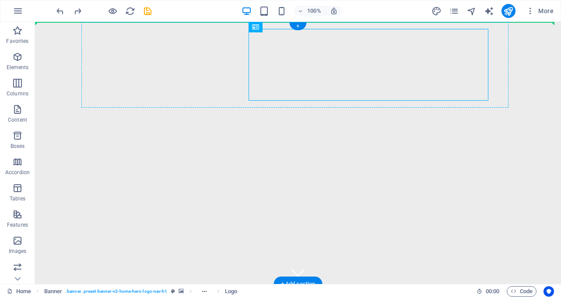
drag, startPoint x: 253, startPoint y: 52, endPoint x: 126, endPoint y: 60, distance: 127.7
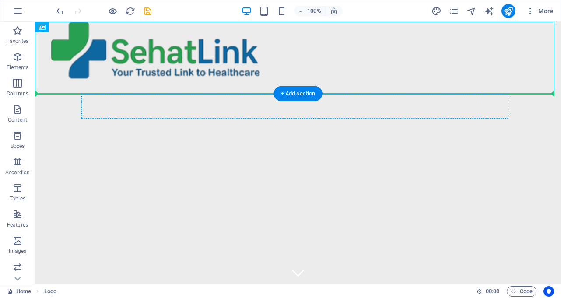
drag, startPoint x: 179, startPoint y: 65, endPoint x: 183, endPoint y: 107, distance: 42.7
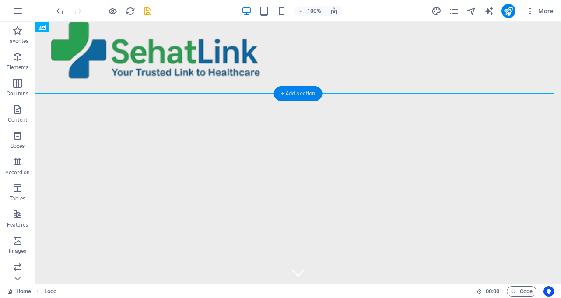
click at [282, 90] on div "+ Add section" at bounding box center [298, 93] width 49 height 15
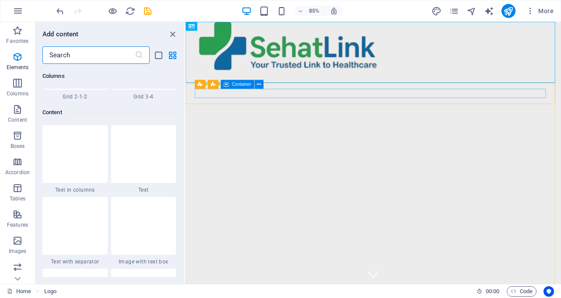
scroll to position [1532, 0]
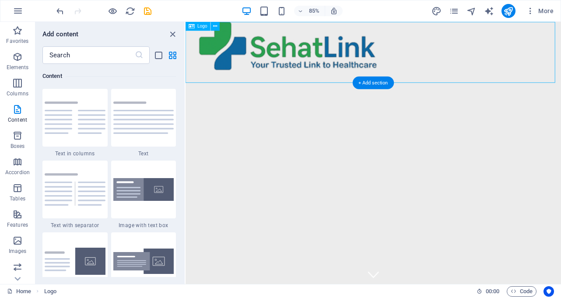
click at [317, 55] on div at bounding box center [407, 58] width 442 height 72
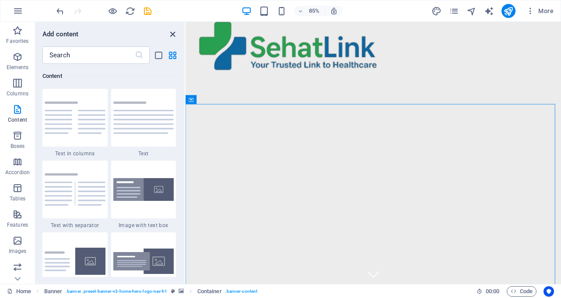
click at [169, 32] on icon "close panel" at bounding box center [173, 34] width 10 height 10
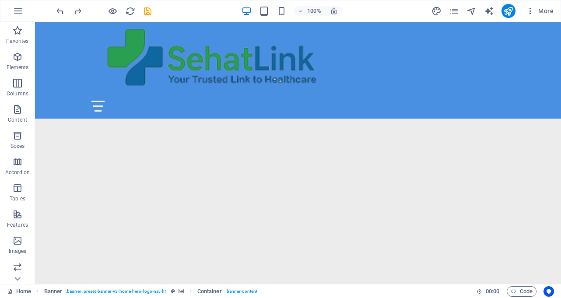
scroll to position [180, 0]
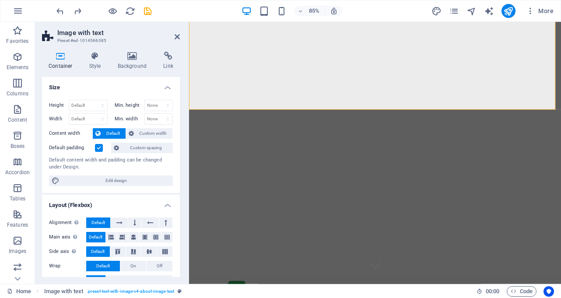
scroll to position [0, 0]
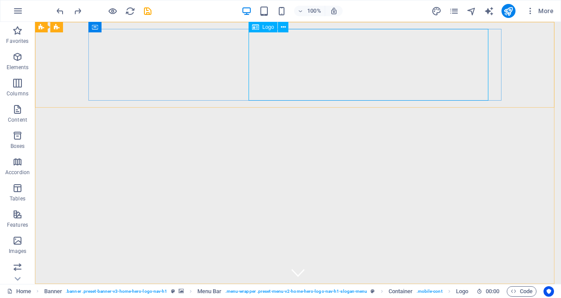
click at [262, 27] on div "Logo" at bounding box center [263, 27] width 29 height 11
click at [283, 28] on icon at bounding box center [283, 27] width 5 height 9
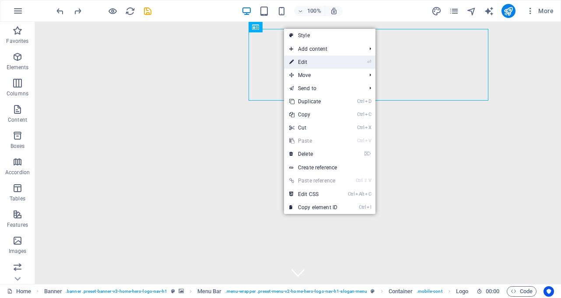
click at [304, 60] on link "⏎ Edit" at bounding box center [313, 62] width 59 height 13
select select "px"
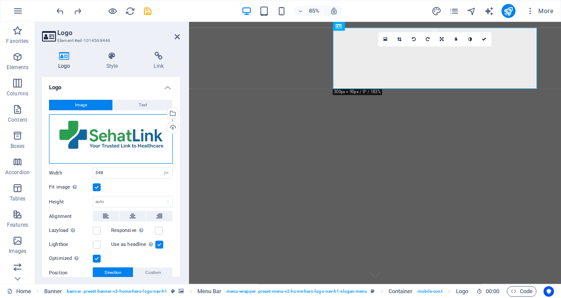
click at [90, 148] on div "Drag files here, click to choose files or select files from Files or our free s…" at bounding box center [111, 139] width 124 height 50
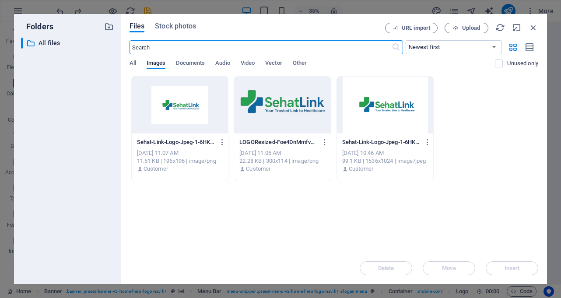
click at [387, 105] on div at bounding box center [385, 105] width 97 height 57
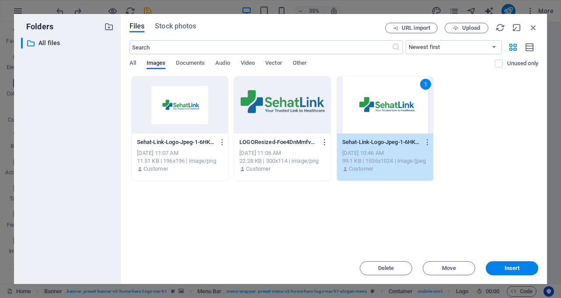
click at [183, 107] on div at bounding box center [180, 105] width 97 height 57
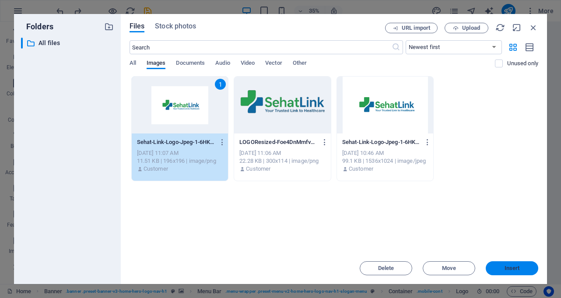
click at [501, 268] on span "Insert" at bounding box center [512, 268] width 46 height 5
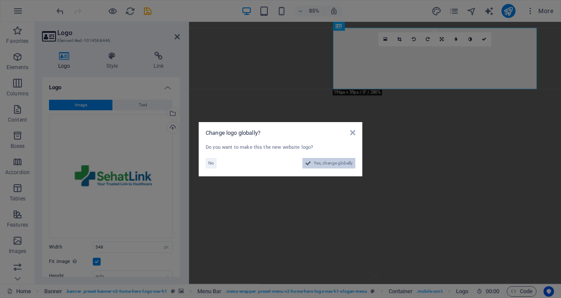
click at [321, 159] on span "Yes, change globally" at bounding box center [333, 163] width 39 height 11
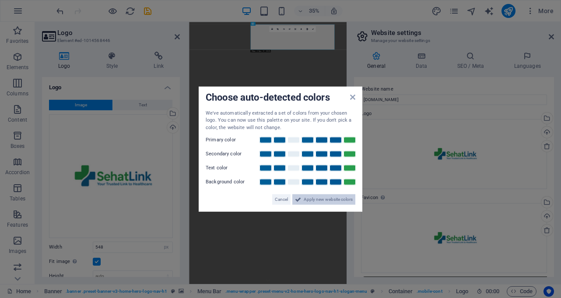
click at [310, 194] on span "Apply new website colors" at bounding box center [328, 199] width 49 height 11
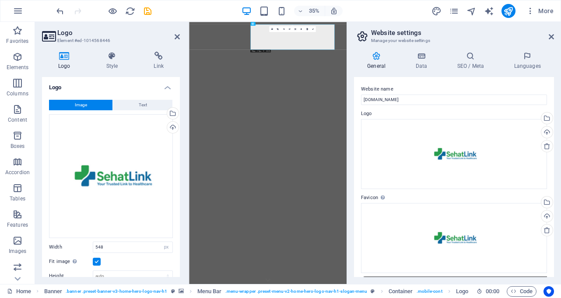
click at [554, 37] on aside "Website settings Manage your website settings General Data SEO / Meta Languages…" at bounding box center [454, 153] width 214 height 262
click at [550, 37] on icon at bounding box center [551, 36] width 5 height 7
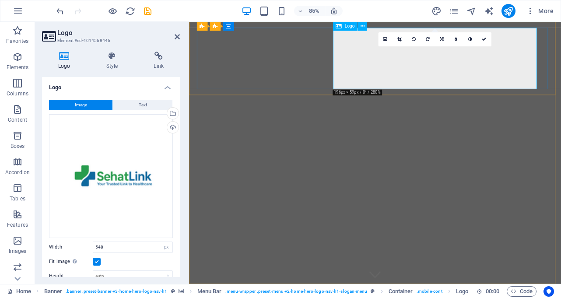
click at [24, 59] on span "Elements" at bounding box center [17, 62] width 35 height 21
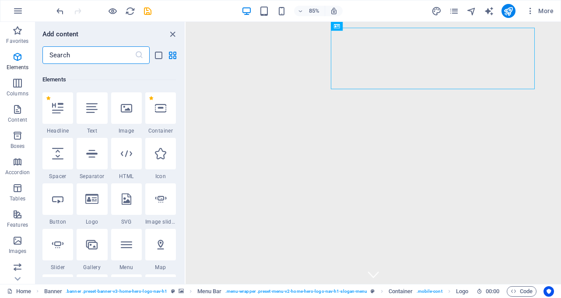
scroll to position [93, 0]
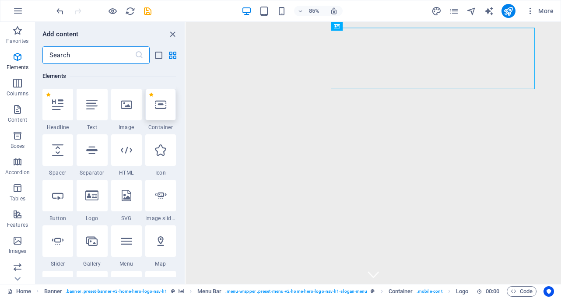
click at [158, 110] on div at bounding box center [160, 105] width 31 height 32
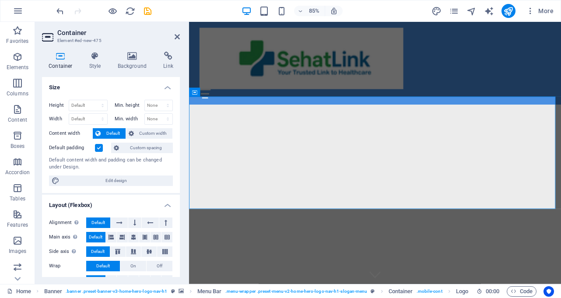
scroll to position [221, 0]
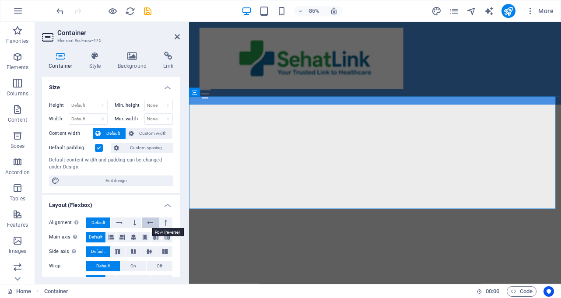
click at [148, 221] on icon at bounding box center [150, 223] width 6 height 11
click at [11, 116] on p "Content" at bounding box center [17, 119] width 19 height 7
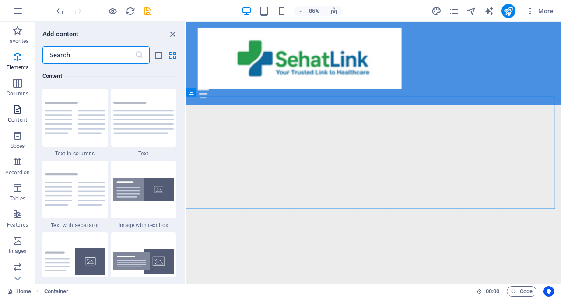
scroll to position [1532, 0]
click at [18, 39] on p "Favorites" at bounding box center [17, 41] width 22 height 7
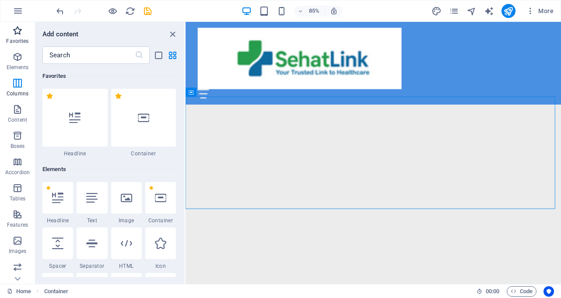
scroll to position [0, 0]
click at [19, 86] on icon "button" at bounding box center [17, 83] width 11 height 11
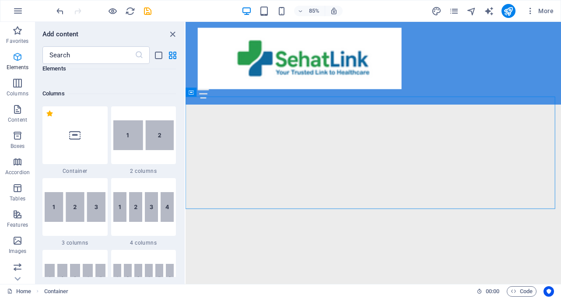
scroll to position [433, 0]
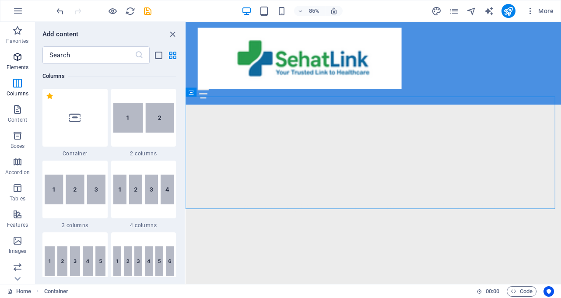
click at [17, 63] on span "Elements" at bounding box center [17, 62] width 35 height 21
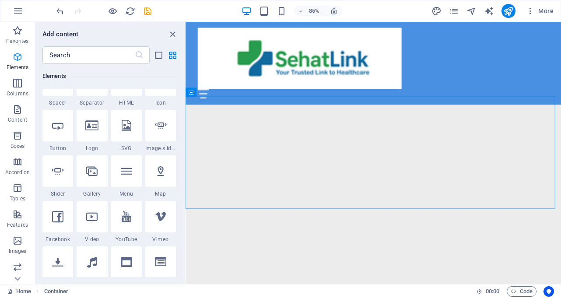
scroll to position [93, 0]
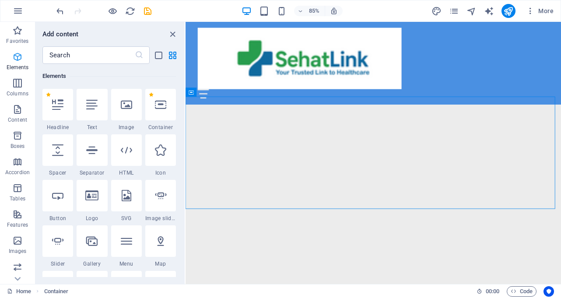
click at [15, 63] on span "Elements" at bounding box center [17, 62] width 35 height 21
click at [190, 93] on icon at bounding box center [191, 92] width 5 height 9
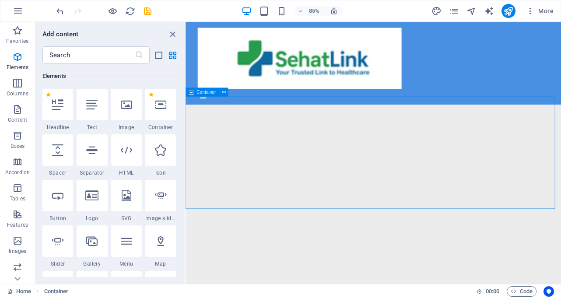
click at [190, 93] on icon at bounding box center [191, 92] width 5 height 9
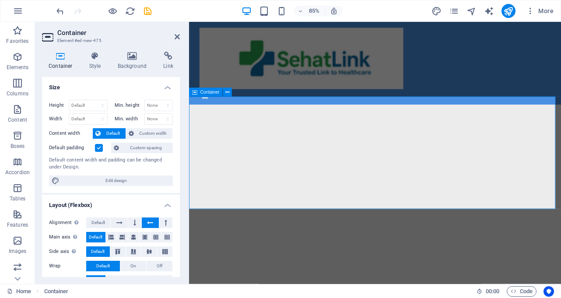
click at [190, 93] on div "Container" at bounding box center [206, 92] width 34 height 9
click at [227, 90] on icon at bounding box center [227, 92] width 4 height 8
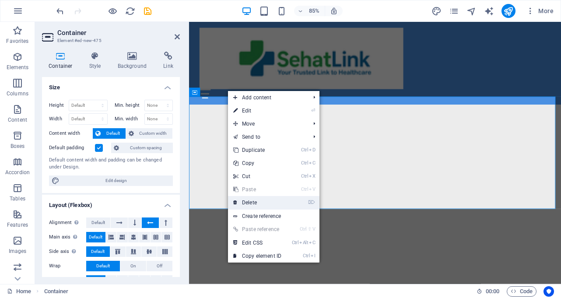
click at [246, 199] on link "⌦ Delete" at bounding box center [257, 202] width 59 height 13
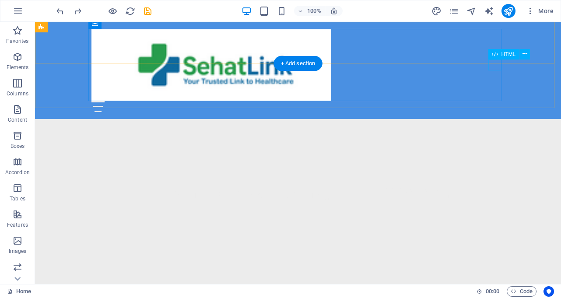
click at [496, 101] on div at bounding box center [297, 106] width 413 height 11
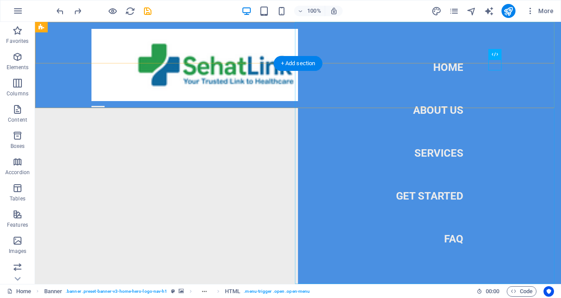
click at [445, 70] on nav "Home About Us Services Get Started FAQ" at bounding box center [429, 153] width 263 height 262
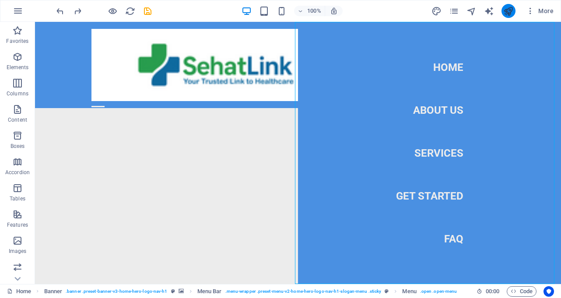
click at [503, 11] on button "publish" at bounding box center [509, 11] width 14 height 14
checkbox input "false"
